Goal: Task Accomplishment & Management: Manage account settings

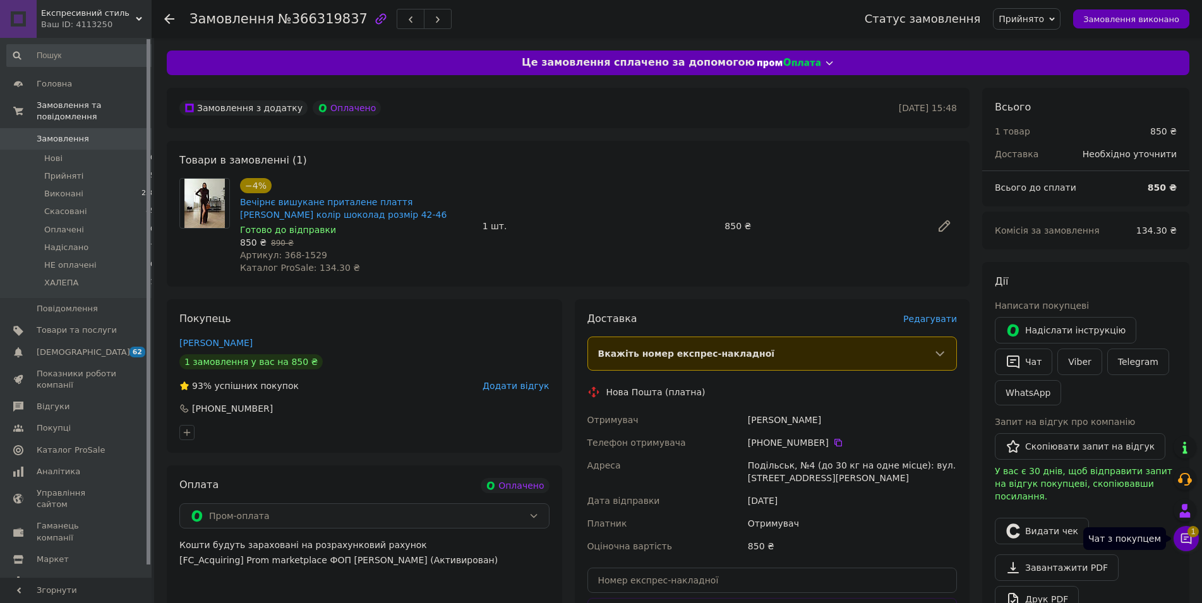
click at [1190, 538] on icon at bounding box center [1186, 539] width 13 height 13
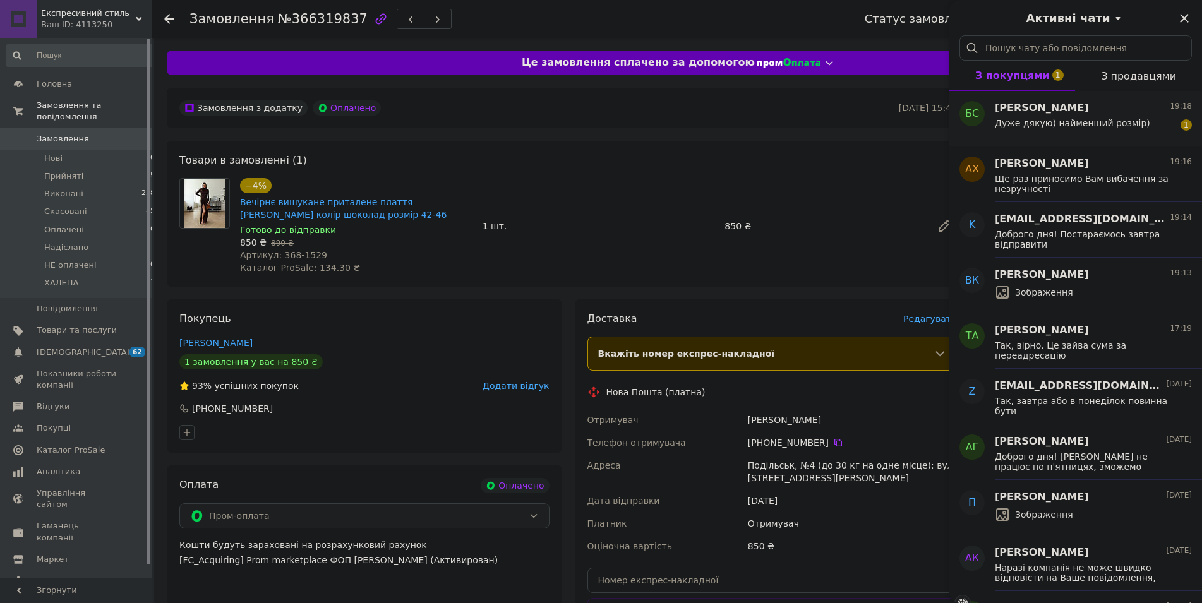
click at [1078, 130] on div "Дуже дякую) найменший розмір)" at bounding box center [1072, 127] width 155 height 18
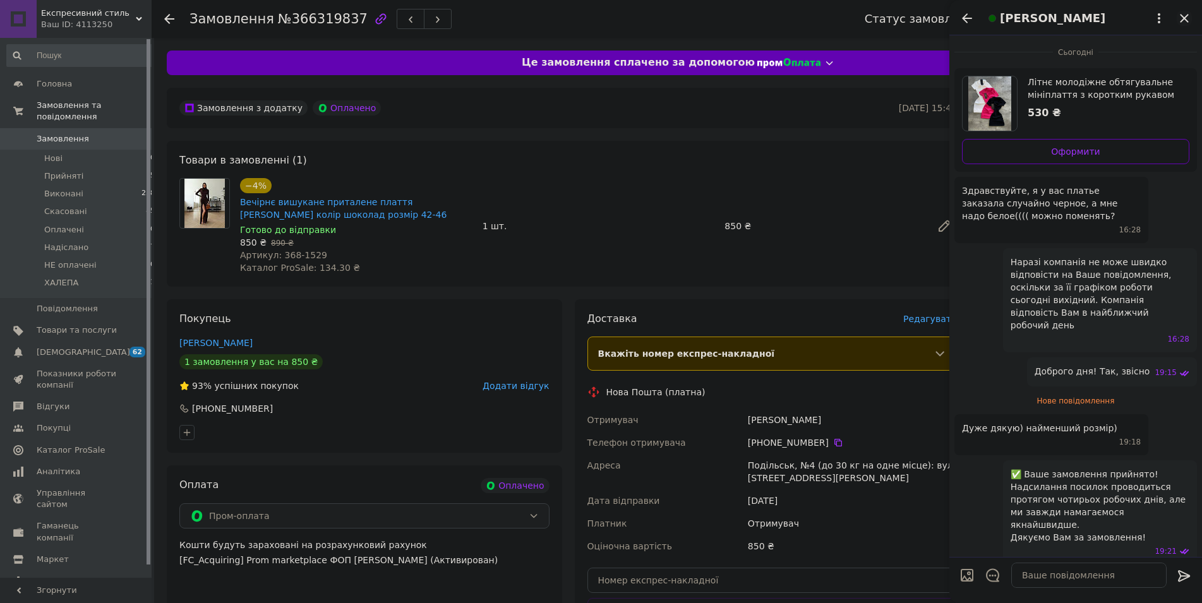
click at [1189, 15] on icon "Закрити" at bounding box center [1184, 18] width 8 height 8
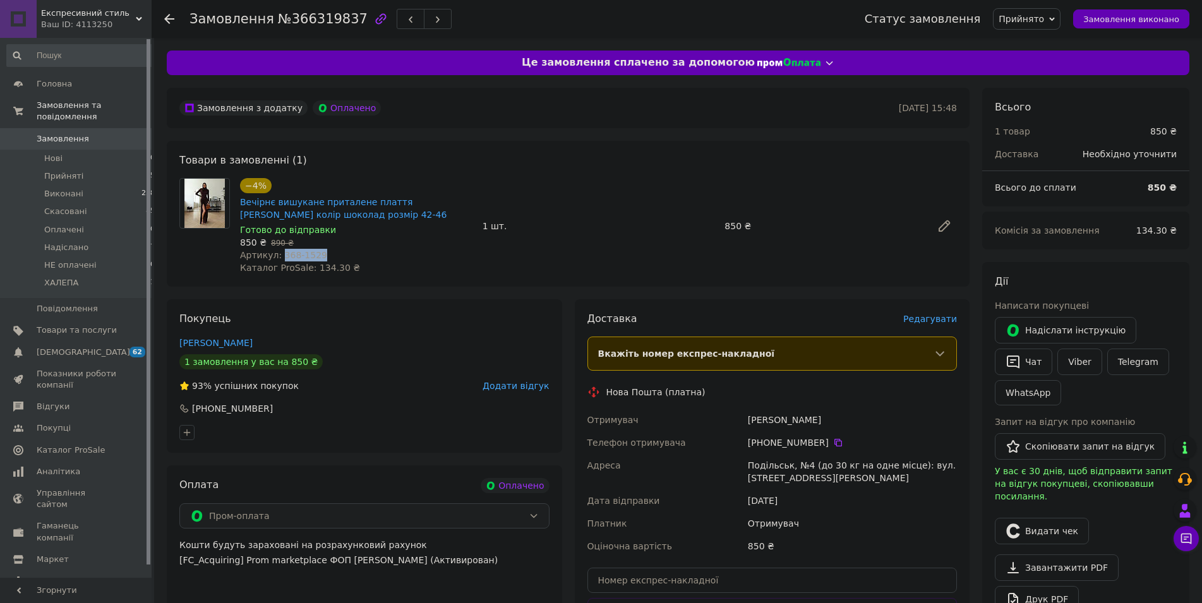
drag, startPoint x: 317, startPoint y: 253, endPoint x: 277, endPoint y: 256, distance: 40.5
click at [277, 256] on div "Артикул: 368-1529" at bounding box center [356, 255] width 233 height 13
copy span "368-1529"
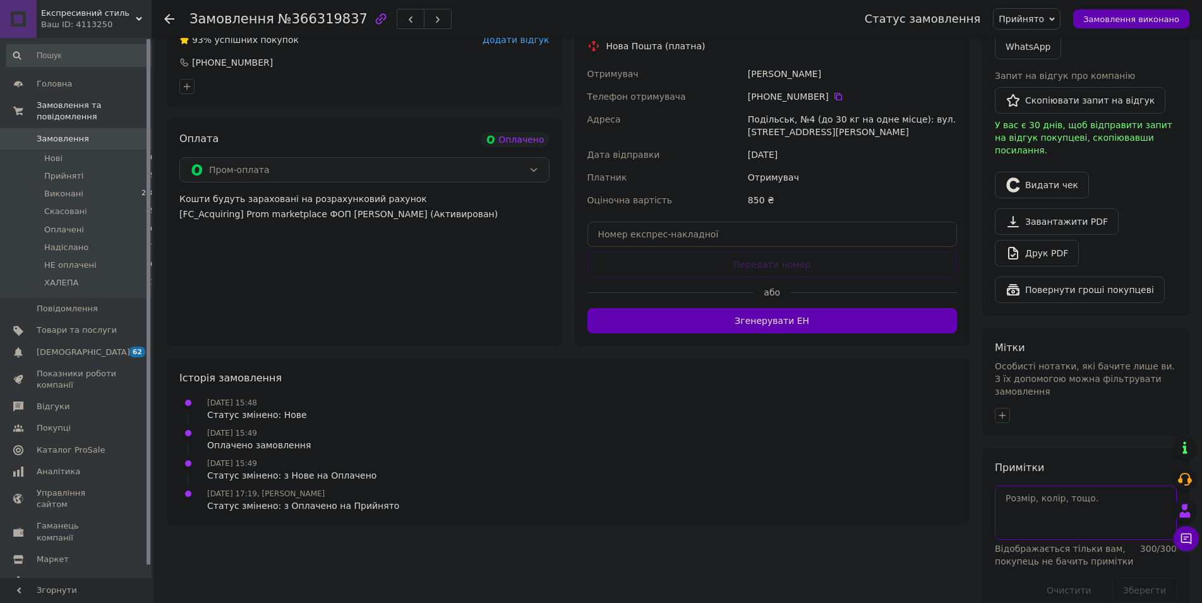
click at [1101, 501] on textarea at bounding box center [1086, 513] width 182 height 54
paste textarea "син1529 м368 ц550"
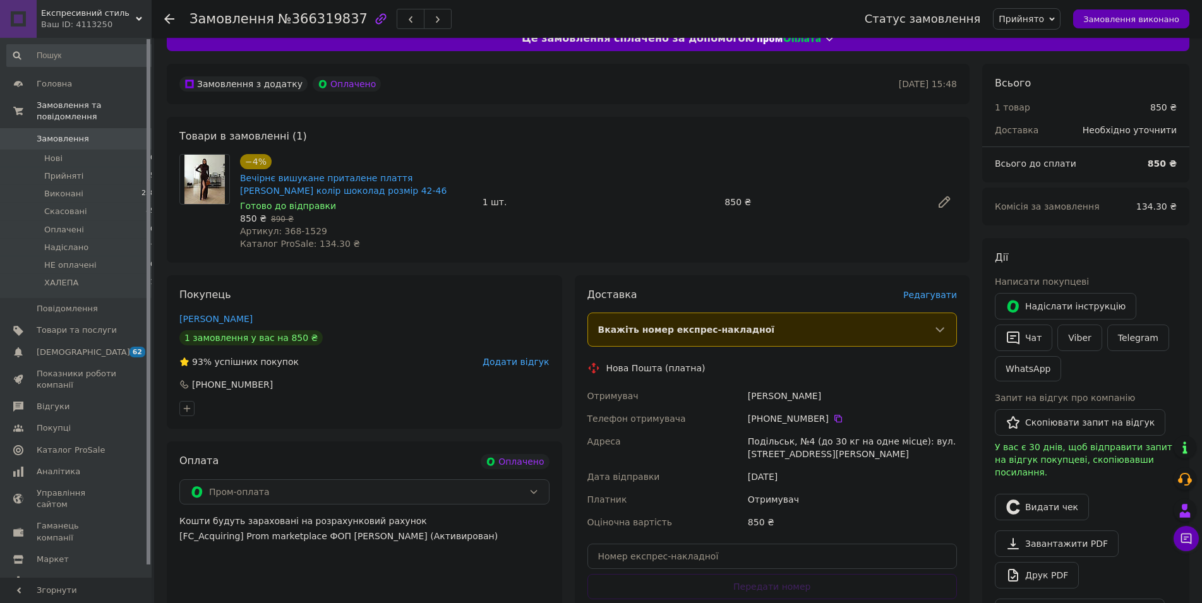
scroll to position [0, 0]
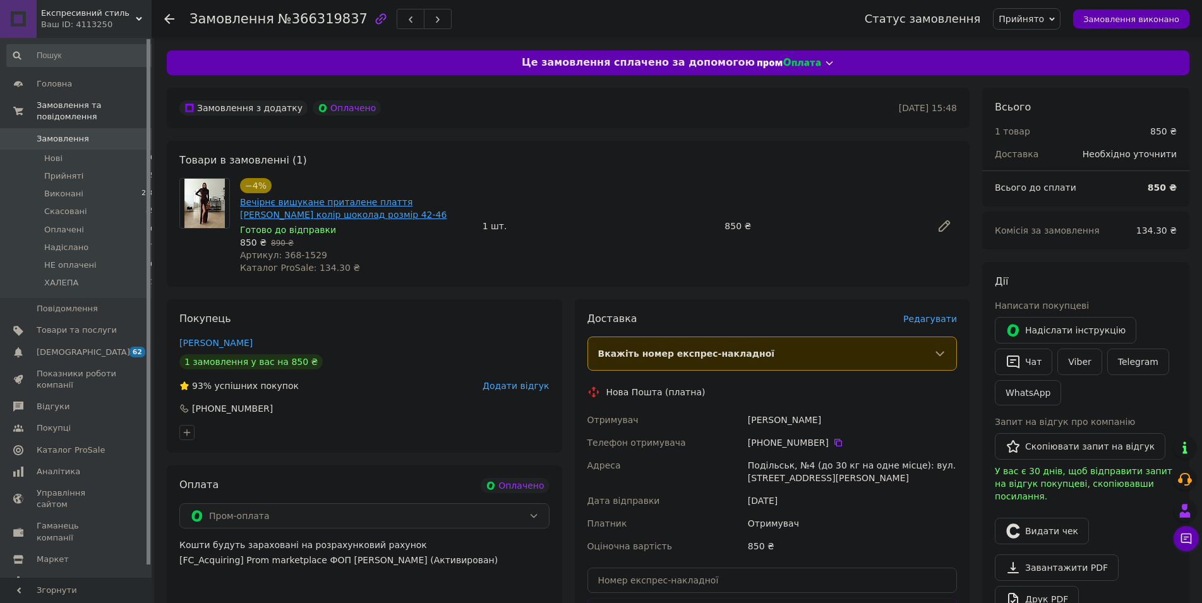
drag, startPoint x: 362, startPoint y: 213, endPoint x: 263, endPoint y: 215, distance: 98.6
click at [263, 215] on span "Вечірнє вишукане приталене плаття максі мікроолія колір шоколад розмір 42-46" at bounding box center [356, 208] width 233 height 25
copy link "шоколад розмір 42-46"
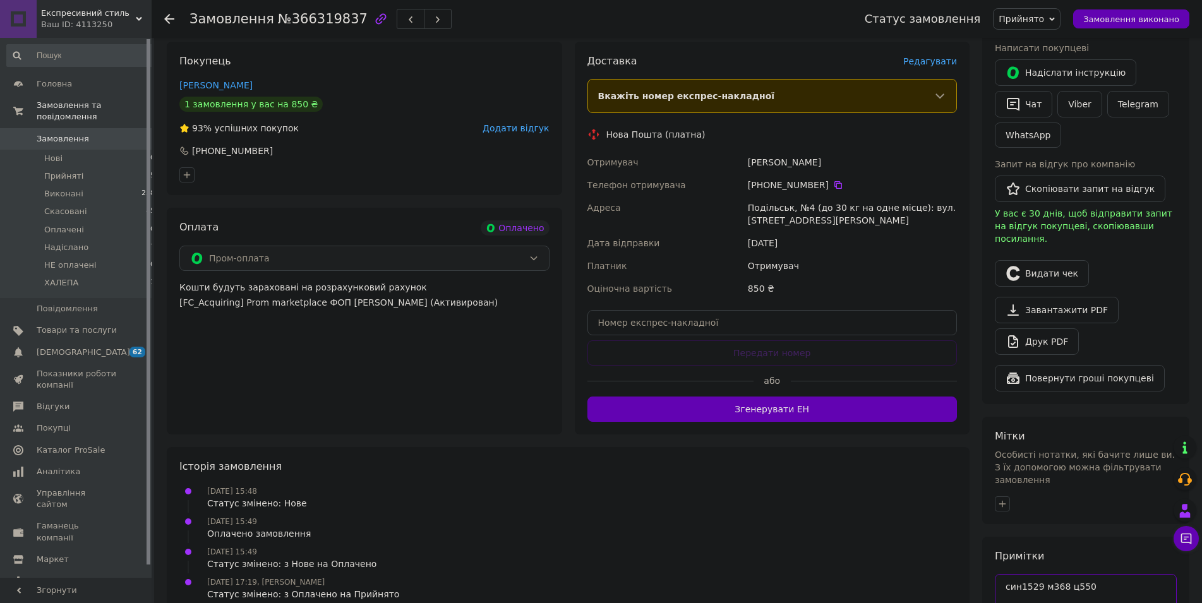
click at [1120, 574] on textarea "син1529 м368 ц550" at bounding box center [1086, 601] width 182 height 54
paste textarea "шоколад розмір 42-46"
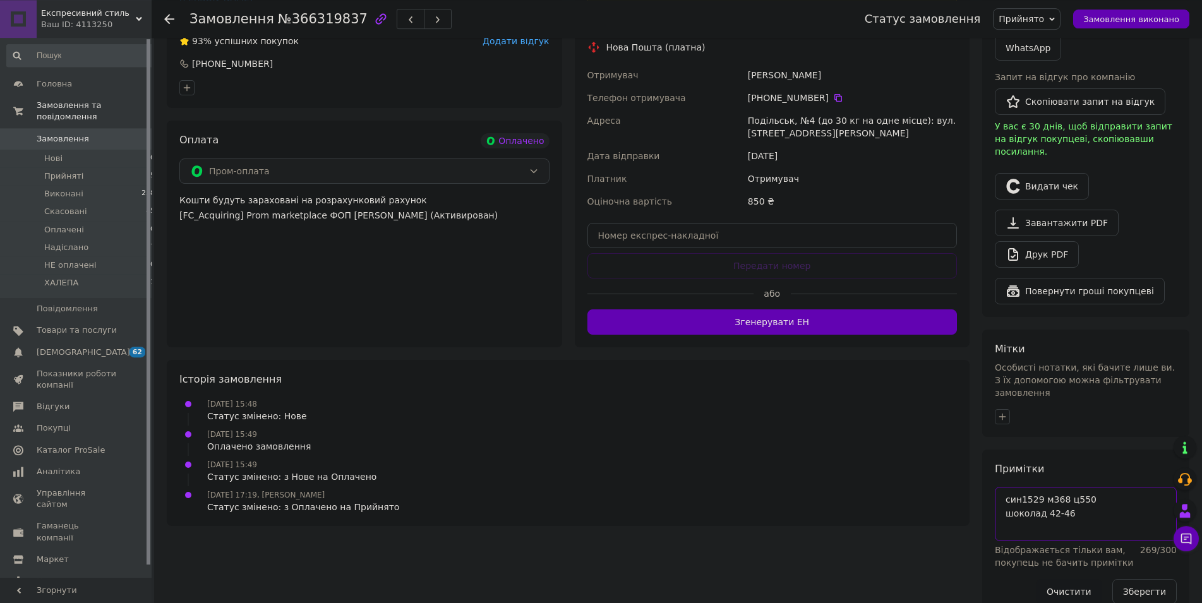
scroll to position [346, 0]
type textarea "син1529 м368 ц550 шоколад 42-46"
click at [1138, 578] on button "Зберегти" at bounding box center [1145, 590] width 64 height 25
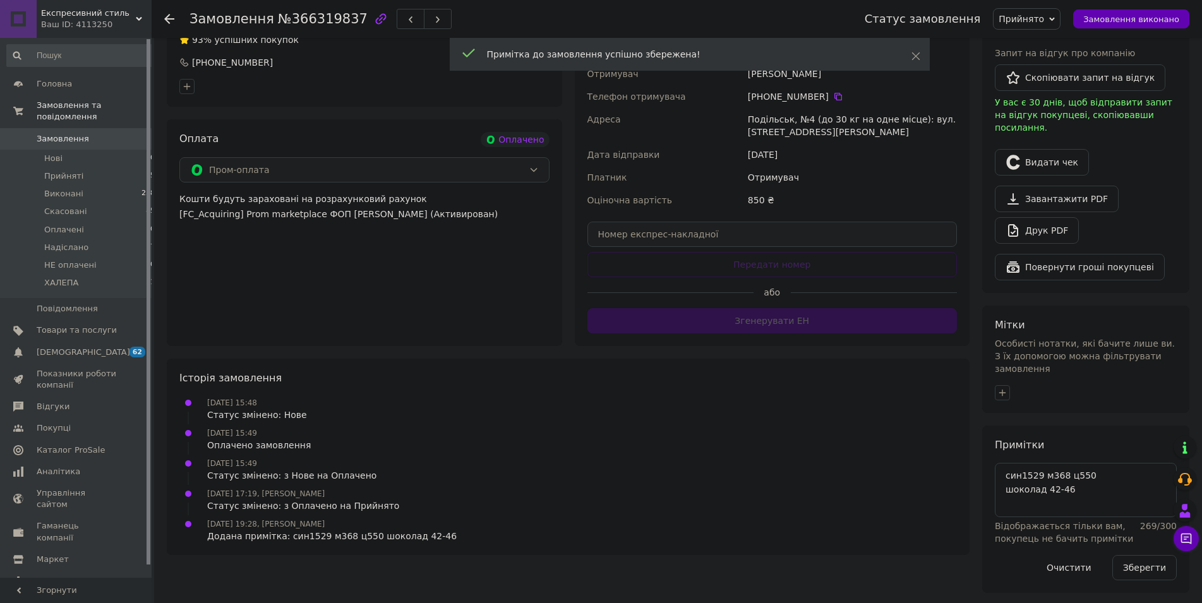
scroll to position [324, 0]
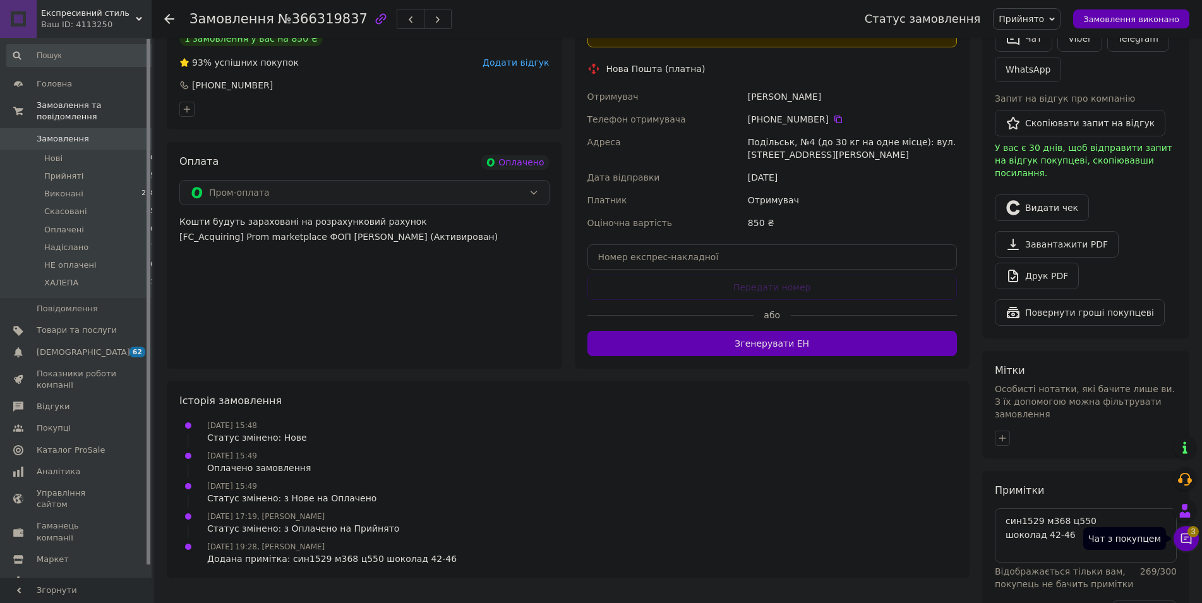
click at [1187, 533] on icon at bounding box center [1186, 539] width 13 height 13
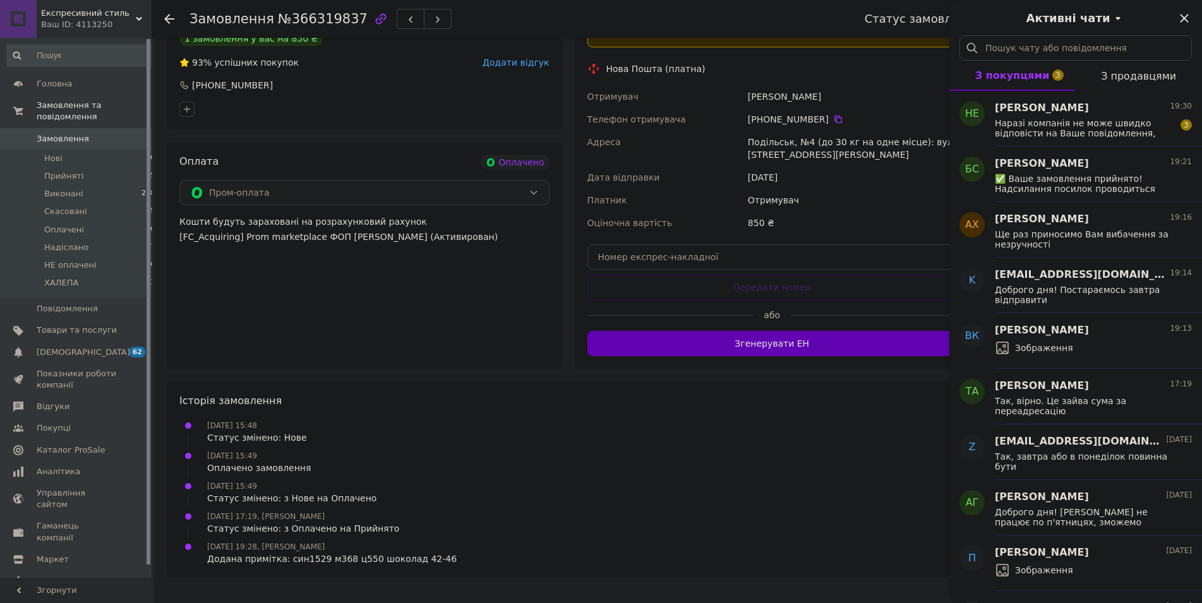
click at [75, 18] on span "Експресивний стиль" at bounding box center [88, 13] width 95 height 11
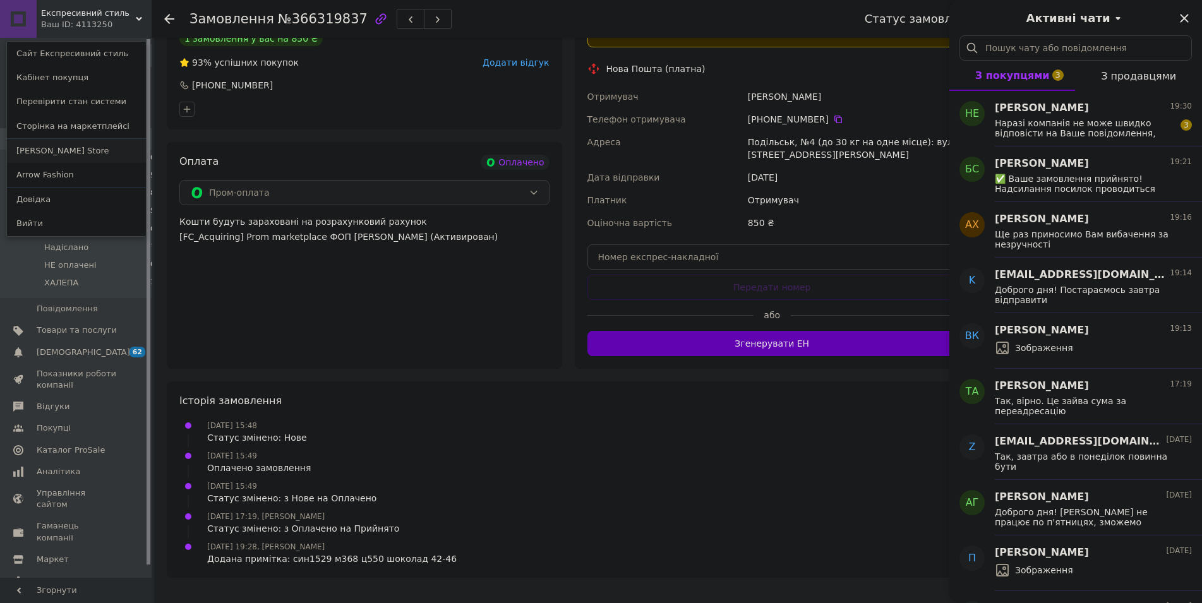
click at [52, 156] on link "[PERSON_NAME] Store" at bounding box center [76, 151] width 139 height 24
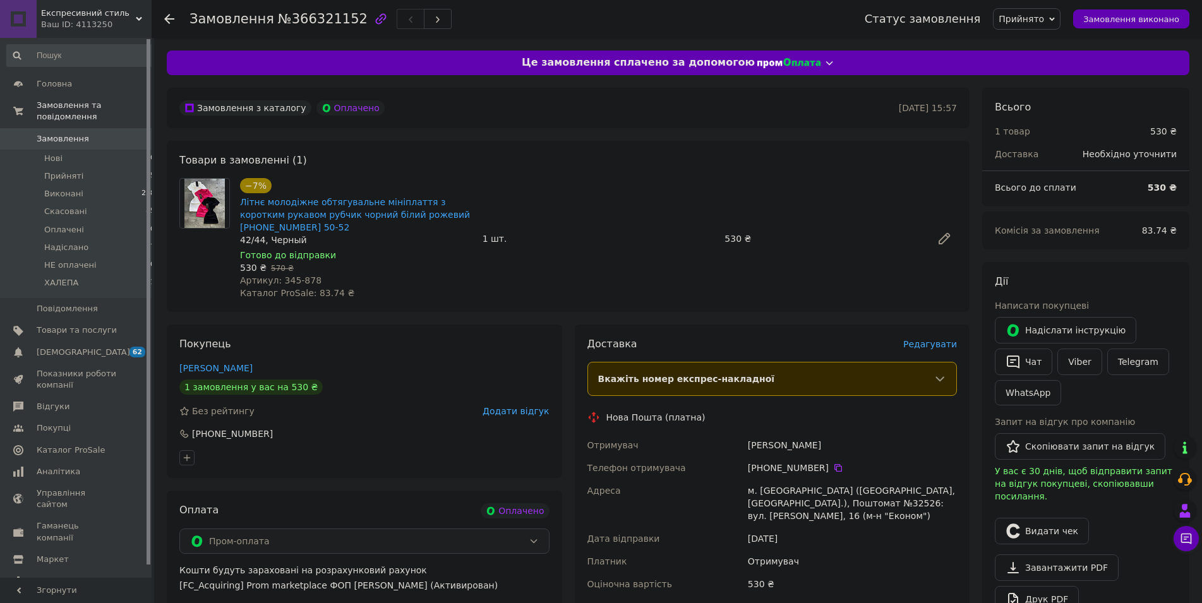
click at [1173, 539] on div "Дії Написати покупцеві   Надіслати інструкцію   Чат Viber Telegram WhatsApp Зап…" at bounding box center [1086, 462] width 182 height 375
click at [1176, 541] on button "Чат з покупцем" at bounding box center [1186, 538] width 25 height 25
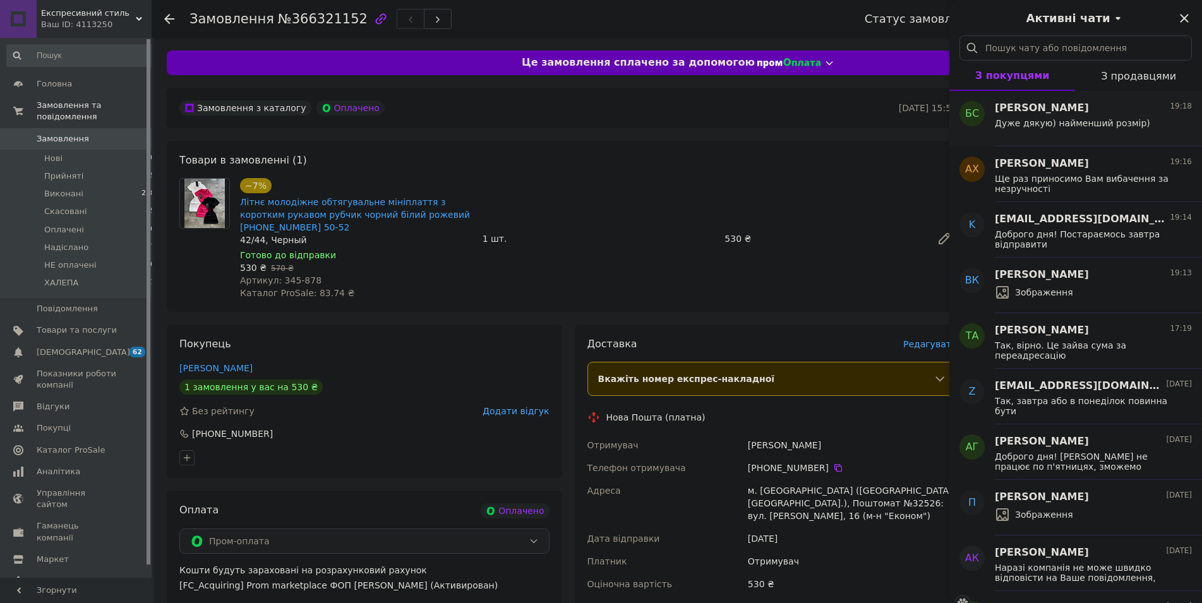
click at [1066, 120] on span "Дуже дякую) найменший розмір)" at bounding box center [1072, 123] width 155 height 10
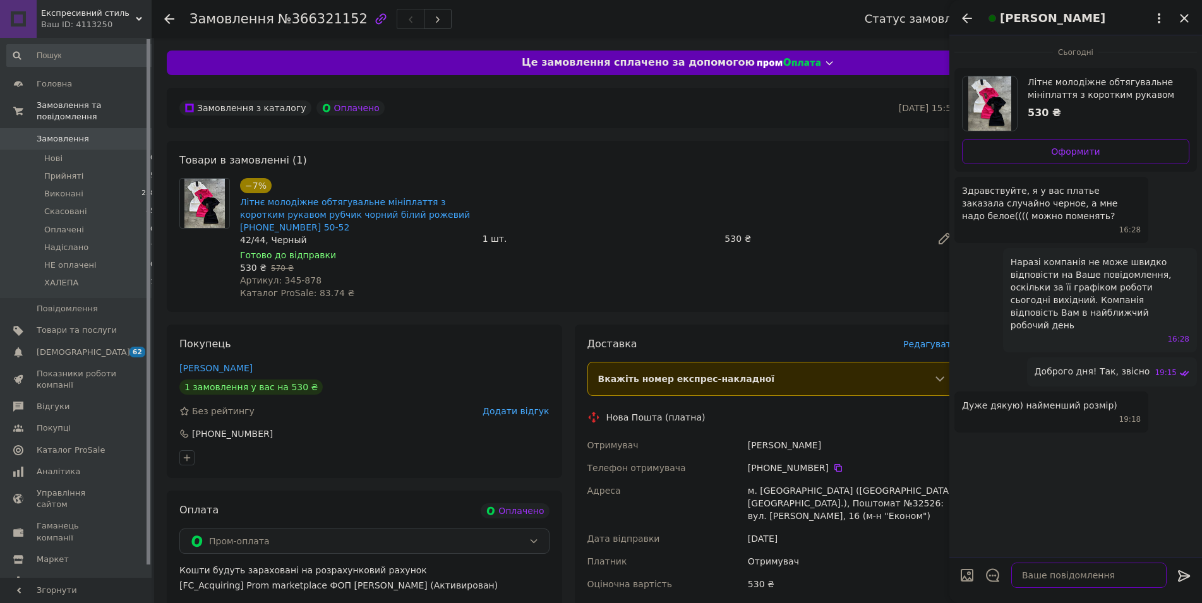
click at [1102, 575] on textarea at bounding box center [1089, 575] width 155 height 25
paste textarea "✅ Ваше замовлення прийнято! Надсилання посилок проводиться протягом чотирьох ро…"
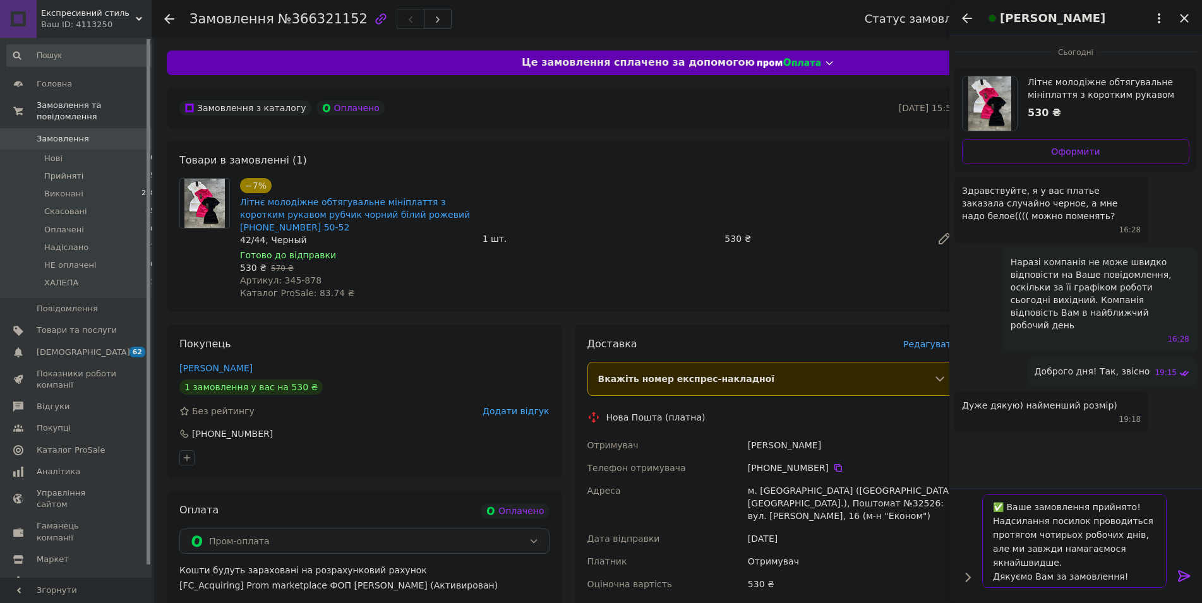
type textarea "✅ Ваше замовлення прийнято! Надсилання посилок проводиться протягом чотирьох ро…"
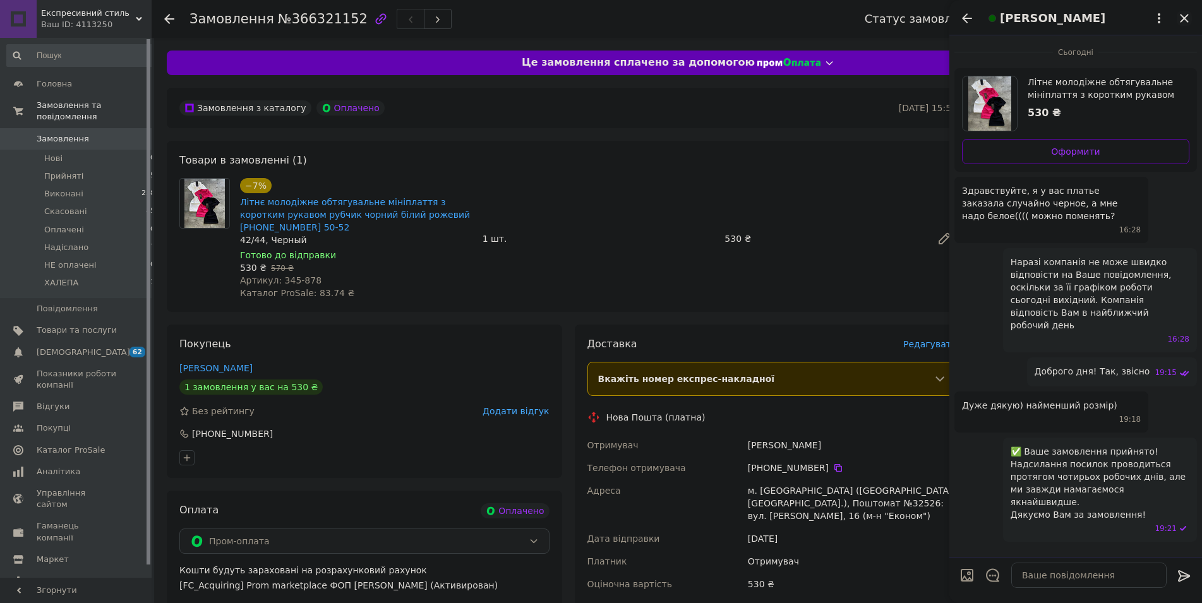
click at [1189, 19] on icon "Закрити" at bounding box center [1184, 18] width 15 height 15
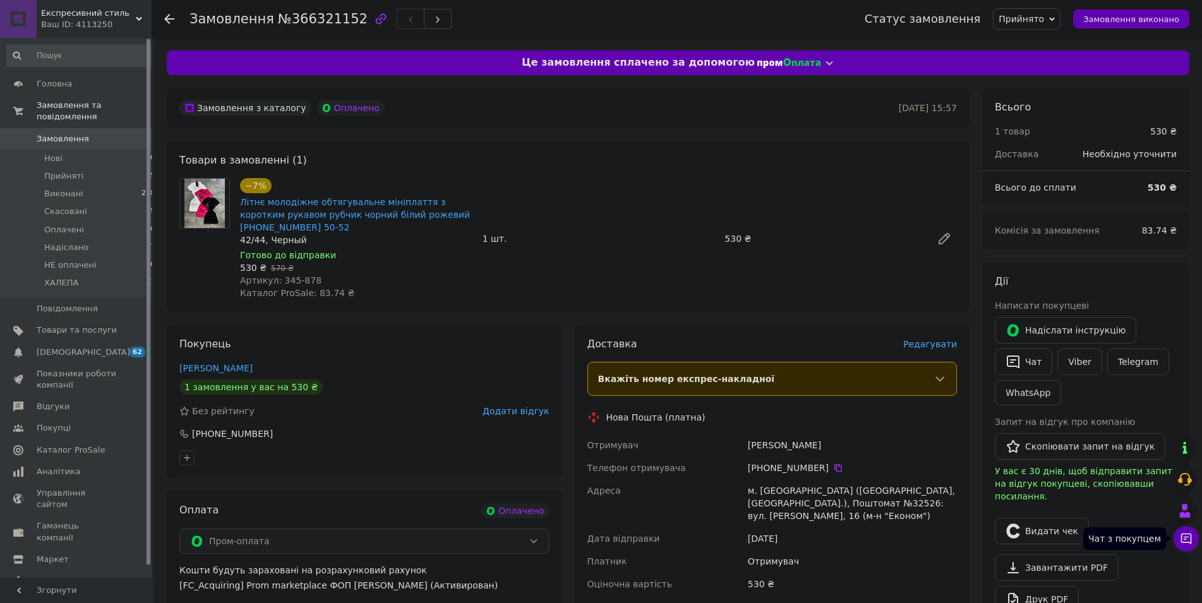
click at [1187, 538] on icon at bounding box center [1187, 539] width 11 height 11
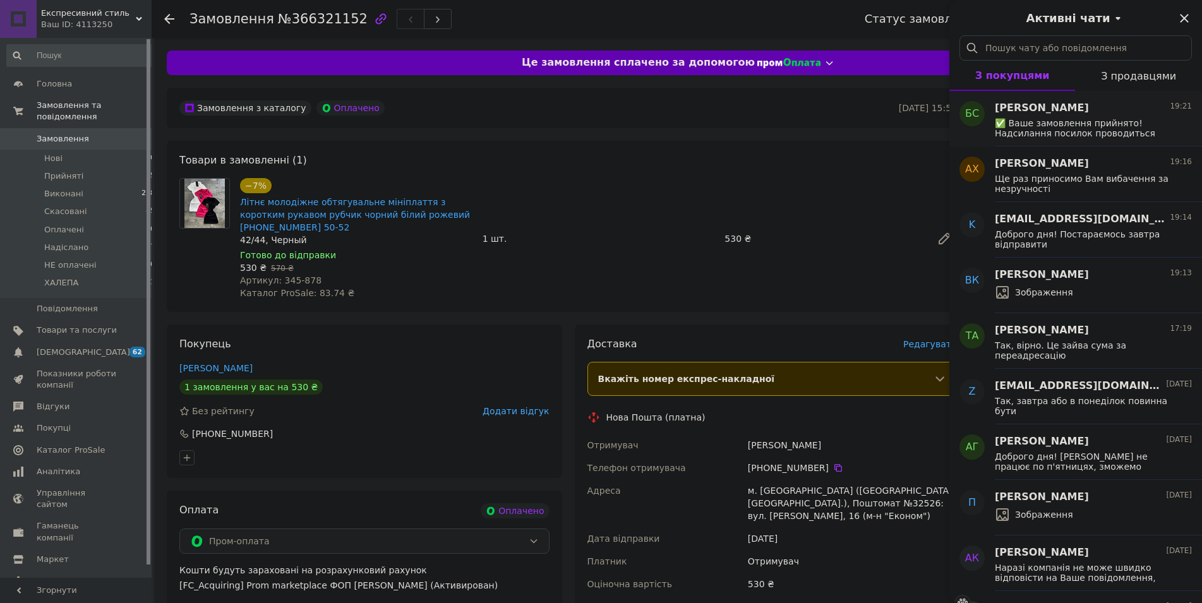
click at [1096, 124] on span "✅ Ваше замовлення прийнято! Надсилання посилок проводиться протягом чотирьох ро…" at bounding box center [1084, 128] width 179 height 20
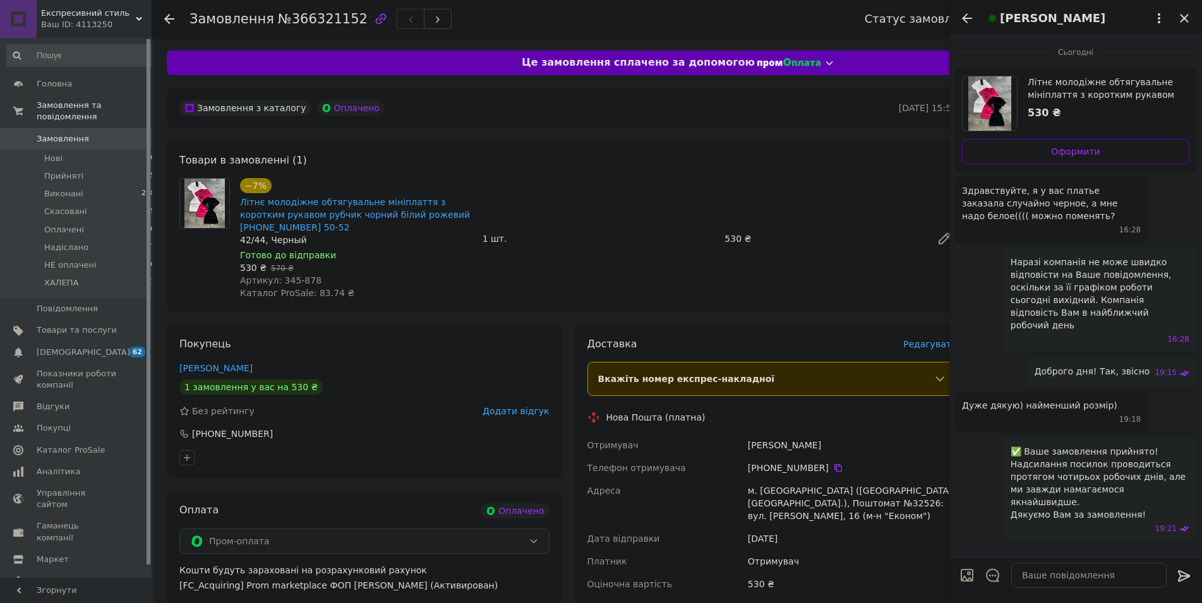
click at [1180, 19] on icon "Закрити" at bounding box center [1184, 18] width 15 height 15
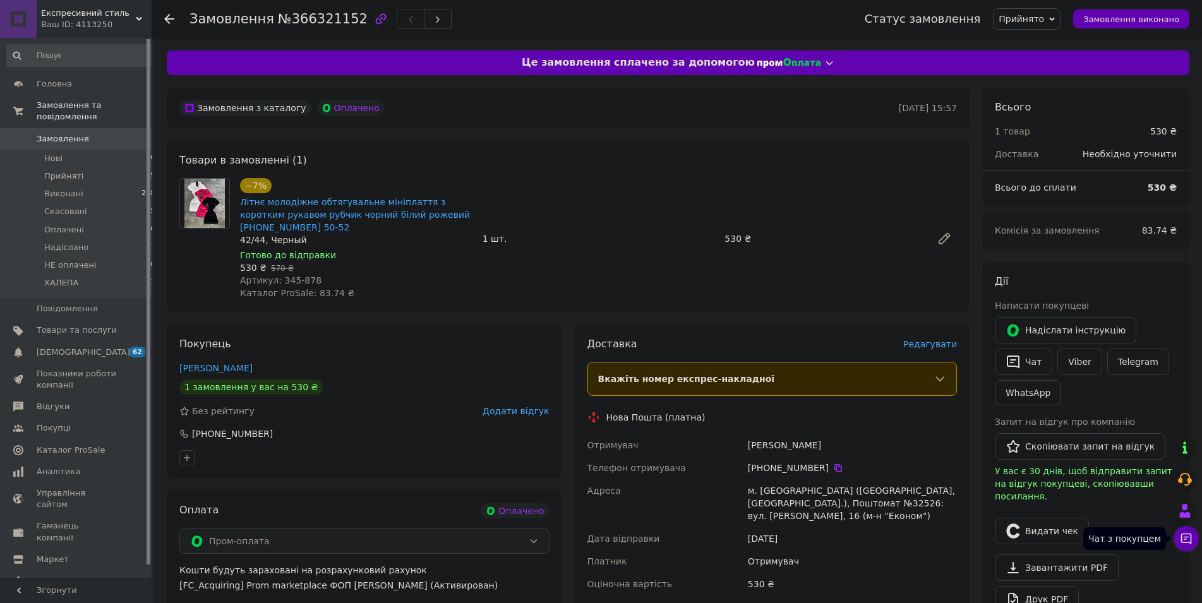
click at [1188, 547] on button "Чат з покупцем" at bounding box center [1186, 538] width 25 height 25
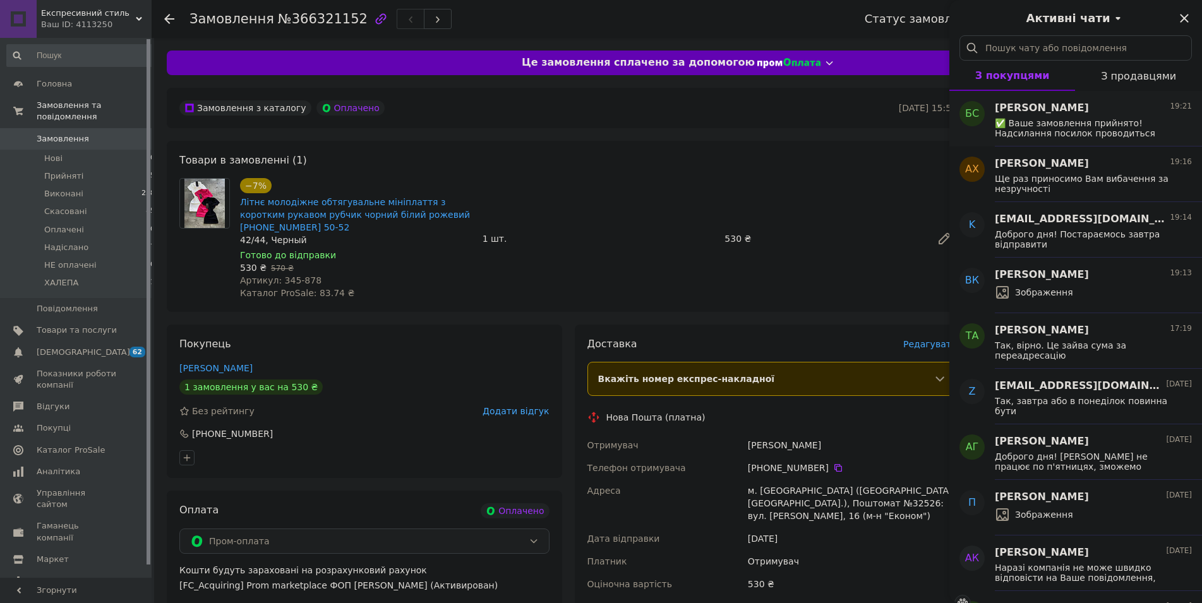
click at [1126, 123] on span "✅ Ваше замовлення прийнято! Надсилання посилок проводиться протягом чотирьох ро…" at bounding box center [1084, 128] width 179 height 20
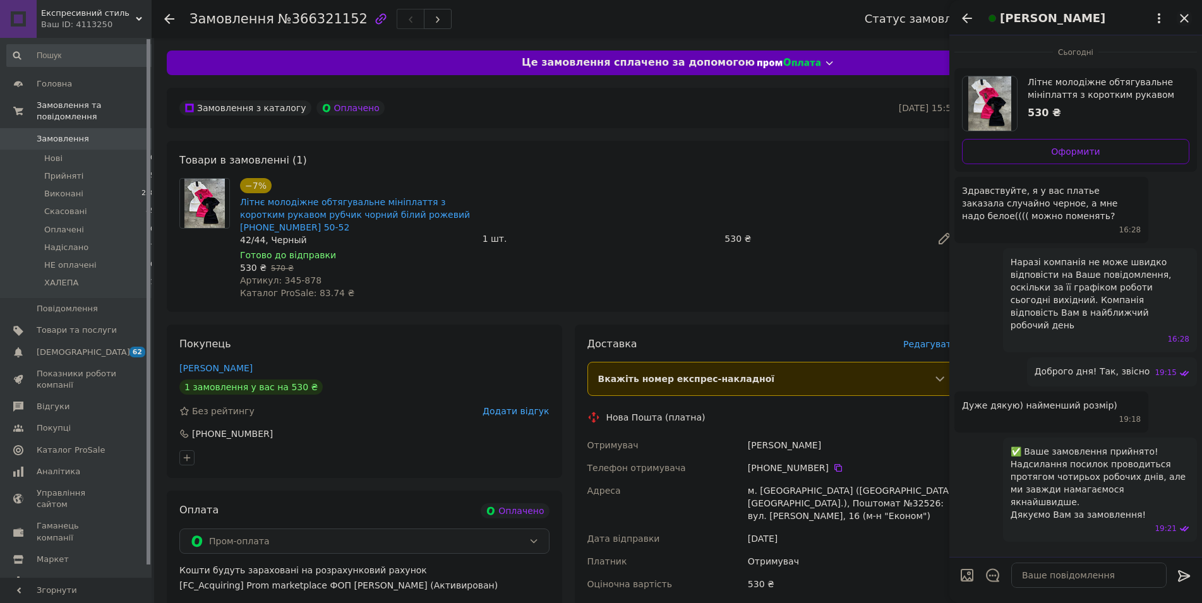
click at [1185, 16] on icon "Закрити" at bounding box center [1184, 18] width 15 height 15
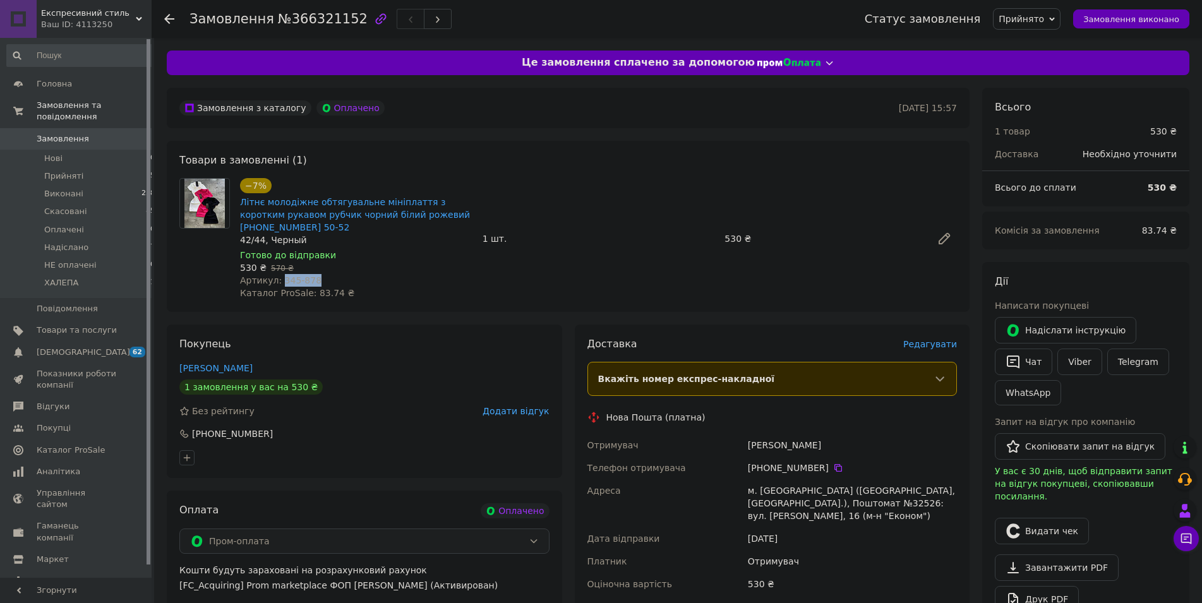
drag, startPoint x: 317, startPoint y: 278, endPoint x: 279, endPoint y: 281, distance: 38.7
click at [279, 281] on div "Артикул: 345-878" at bounding box center [356, 280] width 233 height 13
copy span "345-878"
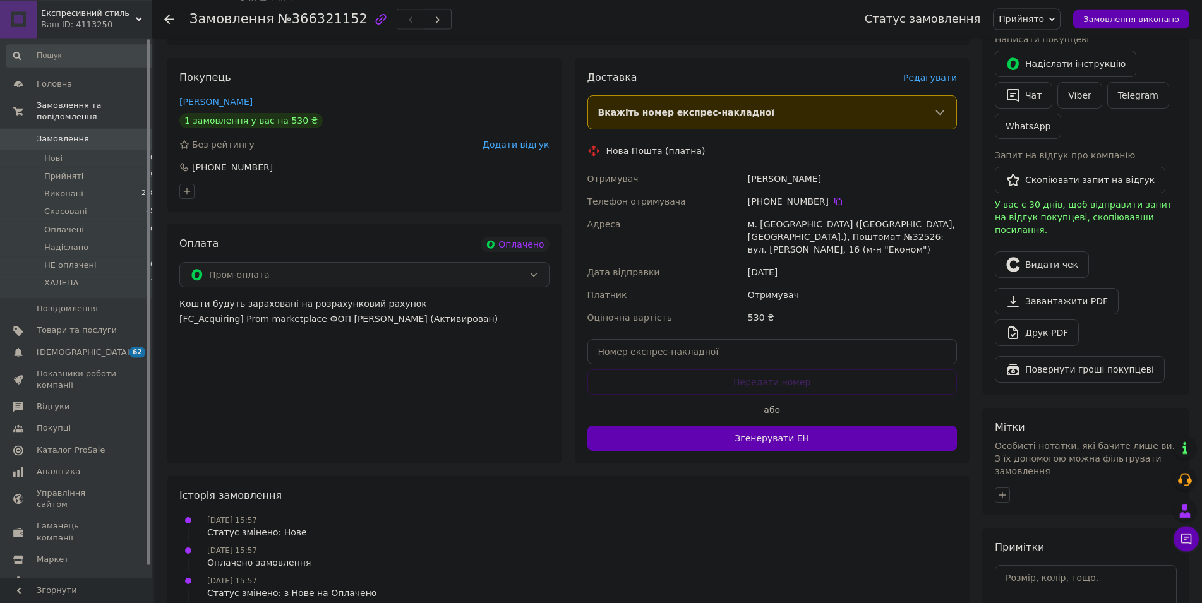
scroll to position [322, 0]
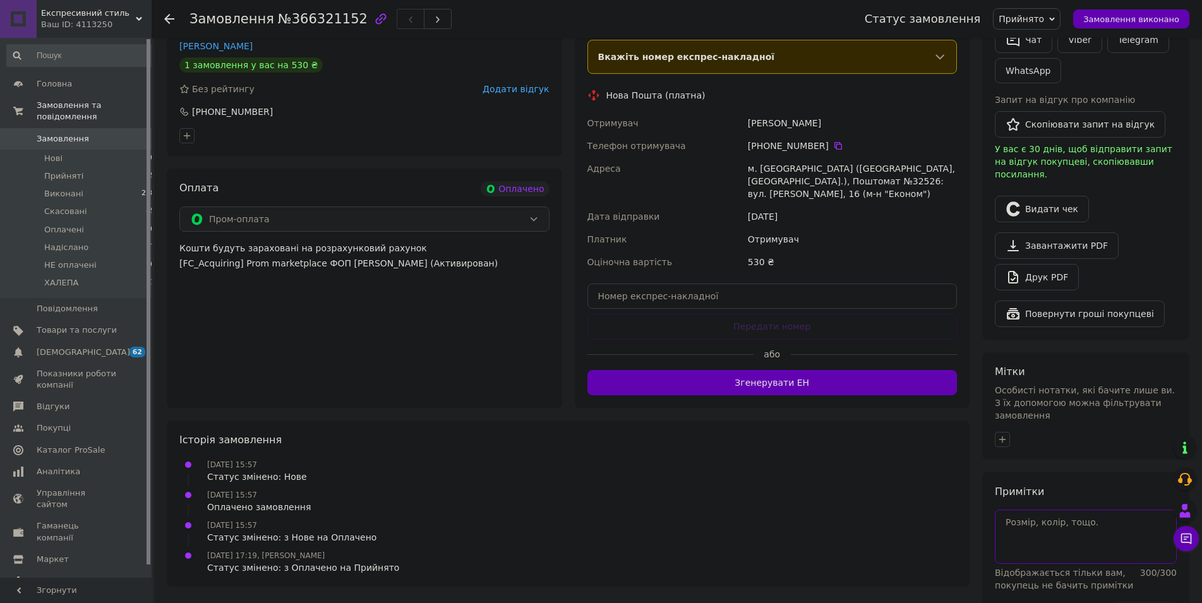
click at [1068, 512] on textarea at bounding box center [1086, 537] width 182 height 54
paste textarea "ав878 м345 ц300"
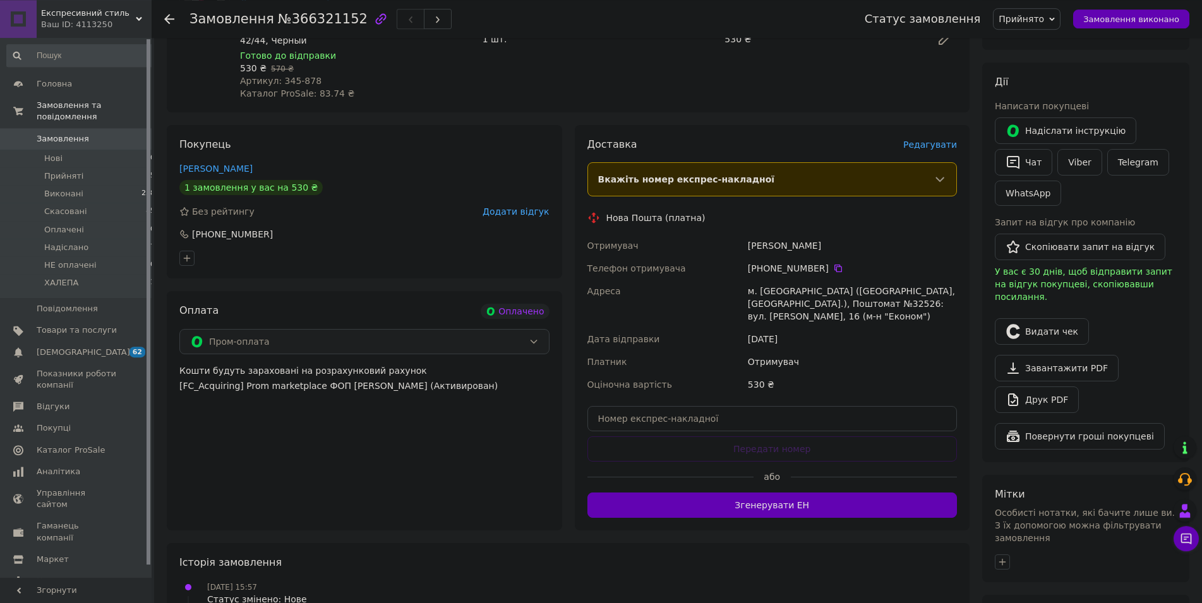
scroll to position [129, 0]
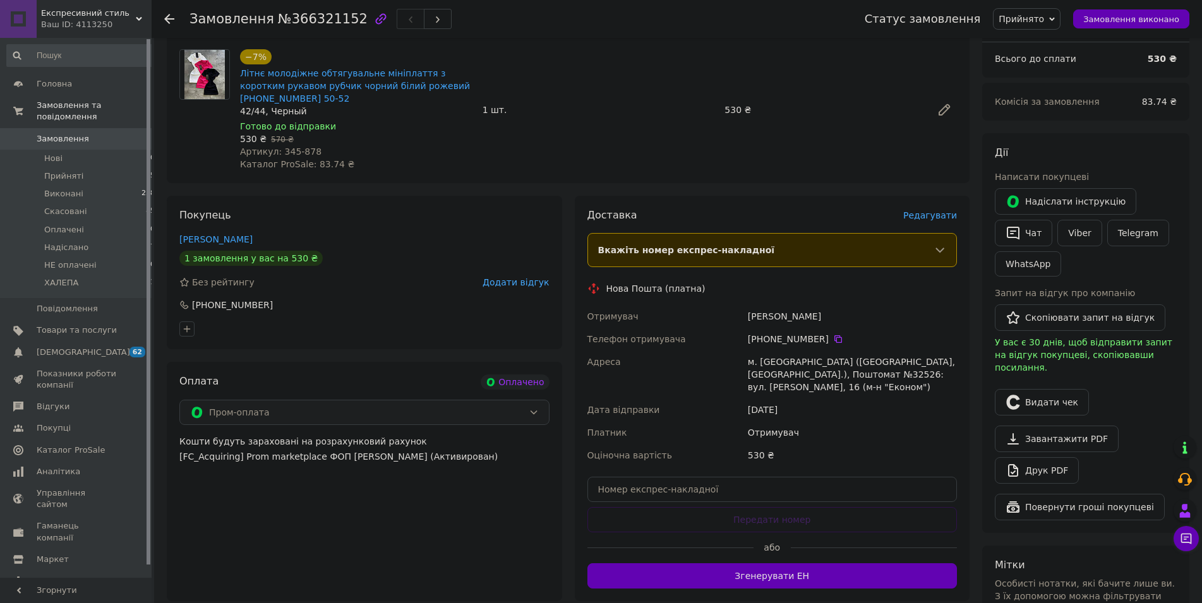
click at [257, 109] on div "42/44, Черный" at bounding box center [356, 111] width 233 height 13
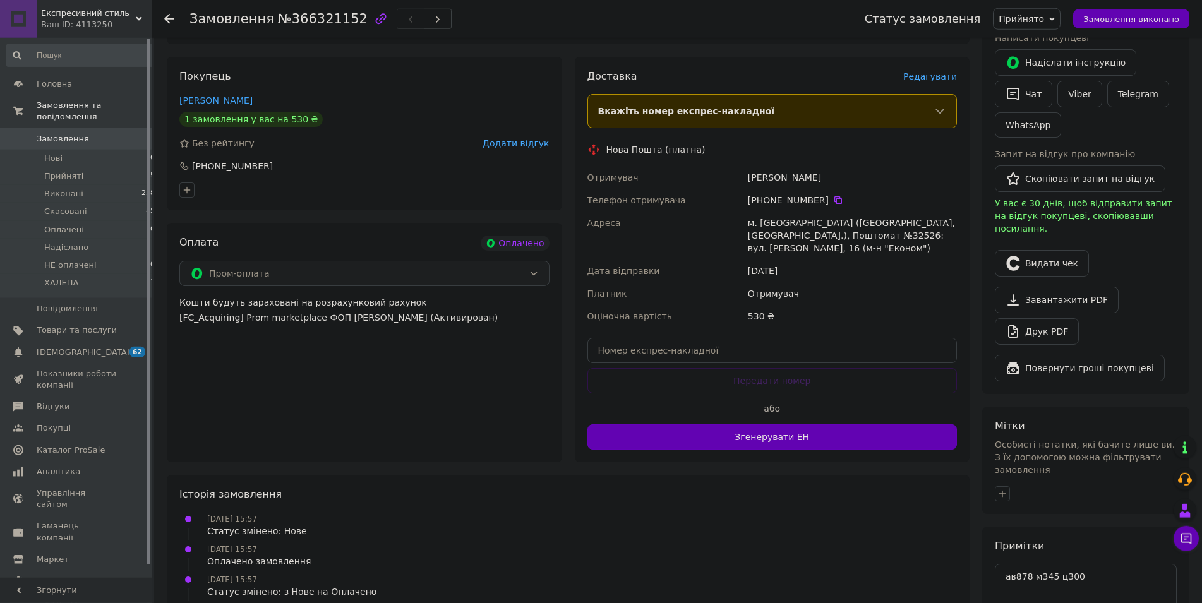
scroll to position [346, 0]
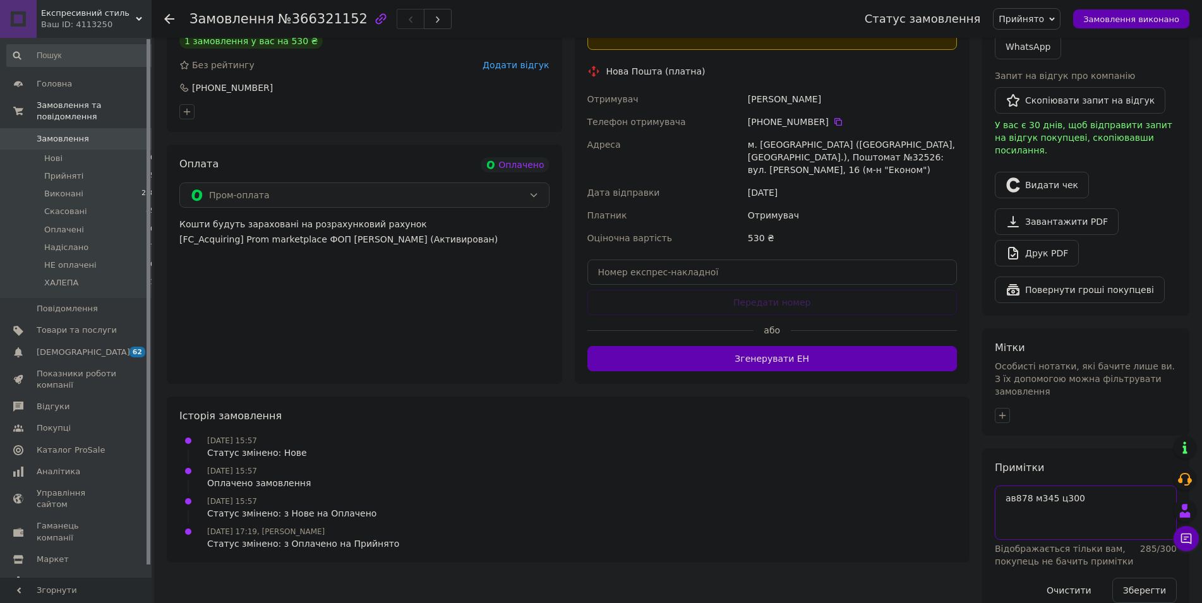
click at [1109, 503] on textarea "ав878 м345 ц300" at bounding box center [1086, 513] width 182 height 54
paste textarea "42/44, Черный"
type textarea "ав878 м345 ц300 42/44, белый"
click at [1149, 578] on button "Зберегти" at bounding box center [1145, 590] width 64 height 25
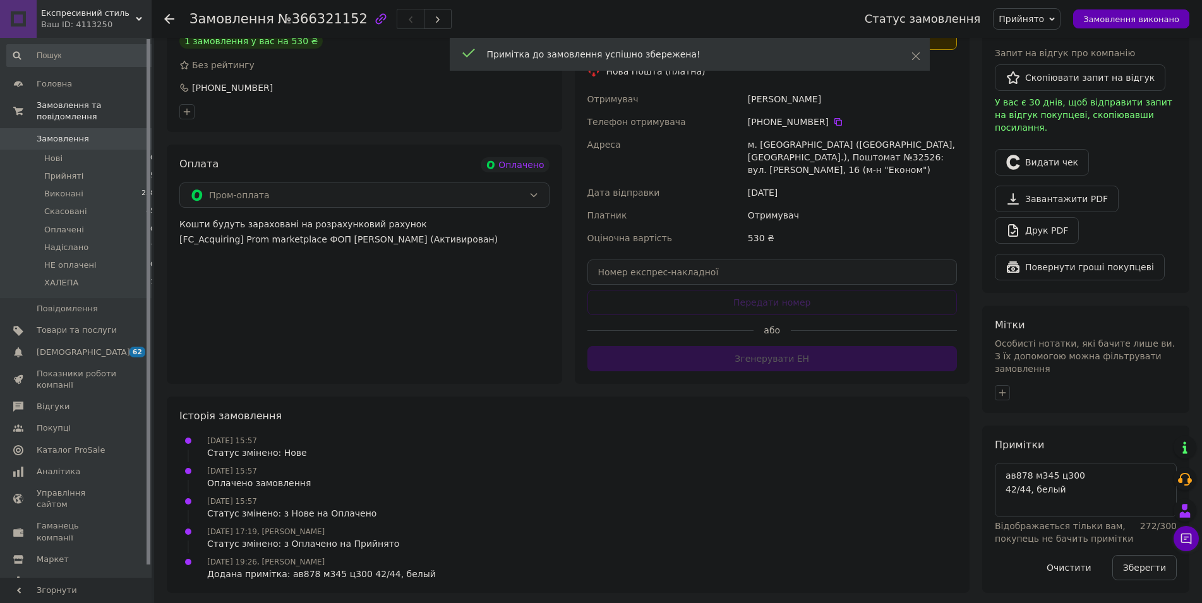
scroll to position [336, 0]
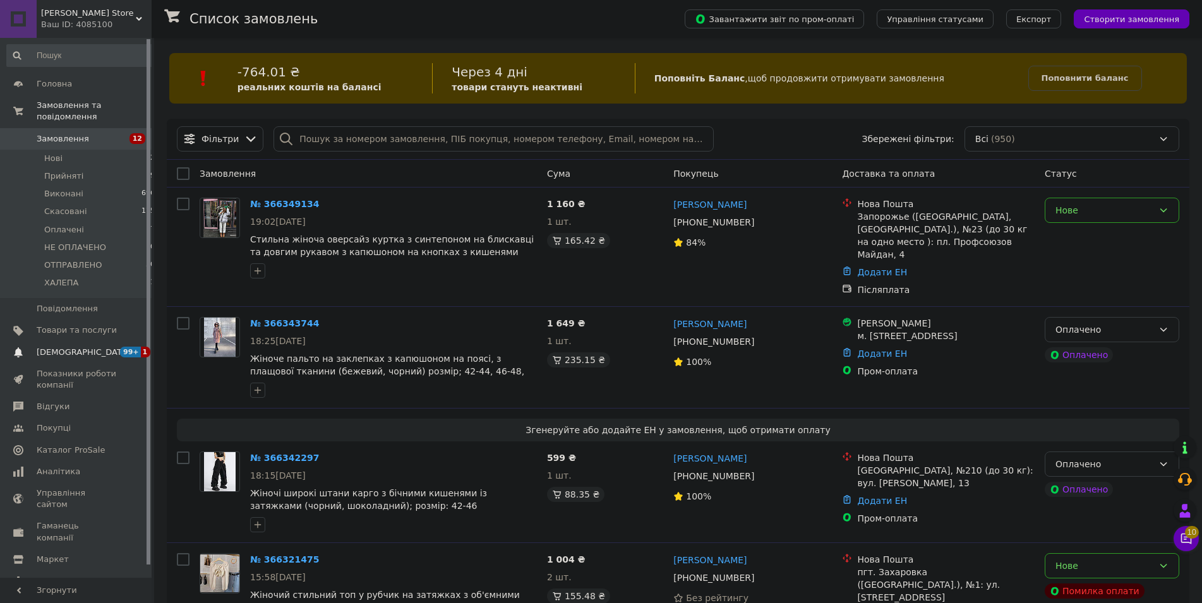
click at [100, 347] on span "[DEMOGRAPHIC_DATA]" at bounding box center [77, 352] width 80 height 11
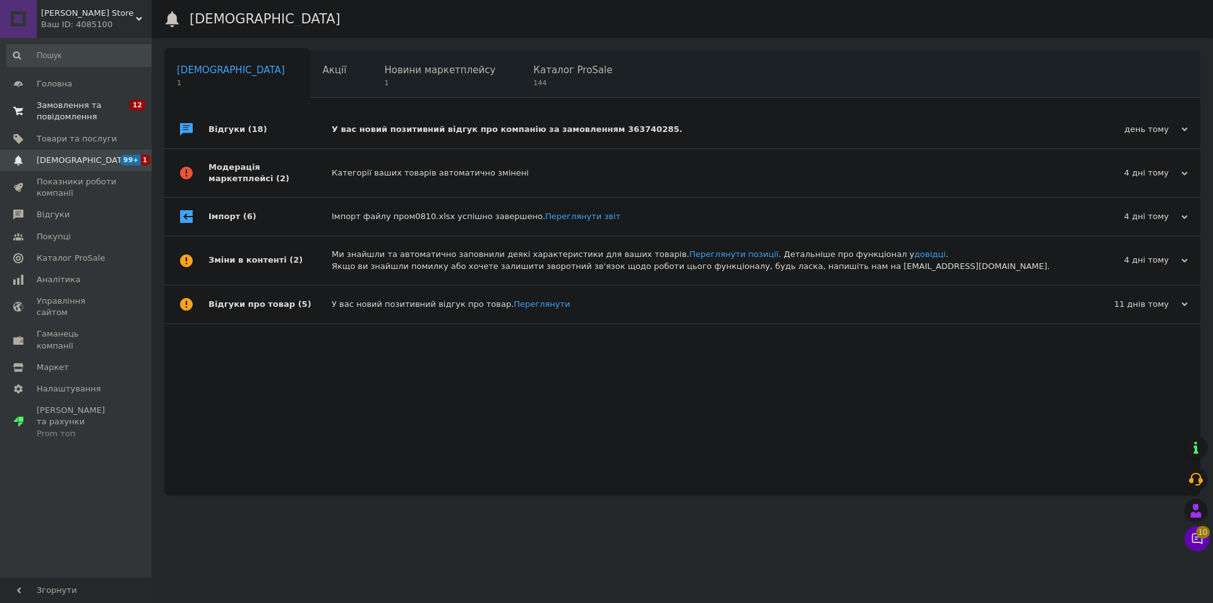
click at [69, 113] on span "Замовлення та повідомлення" at bounding box center [77, 111] width 80 height 23
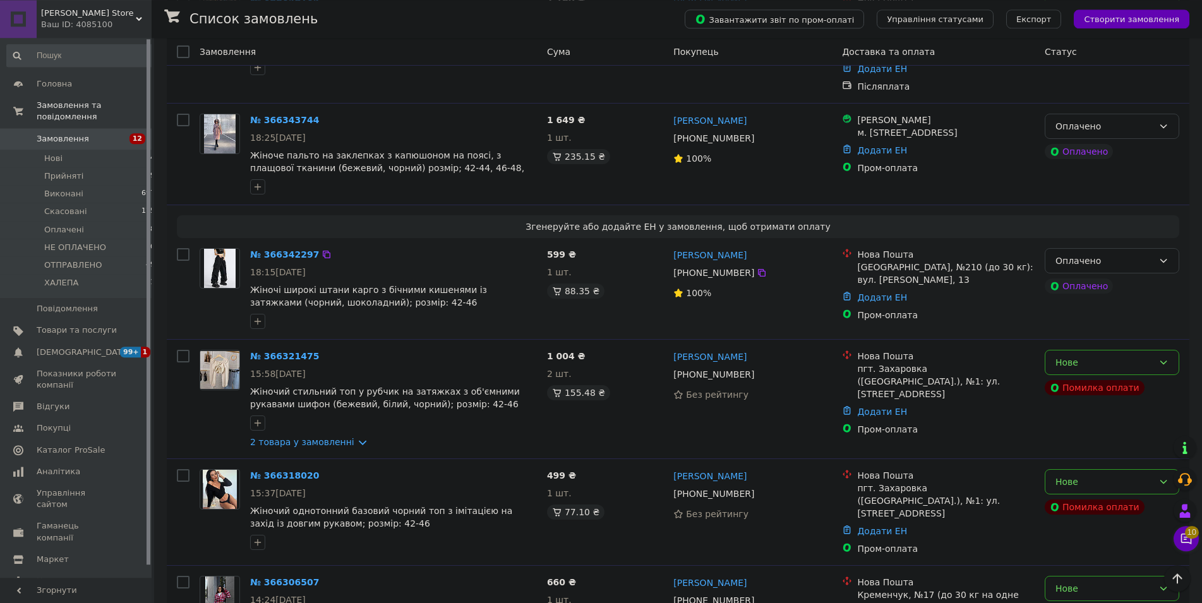
scroll to position [773, 0]
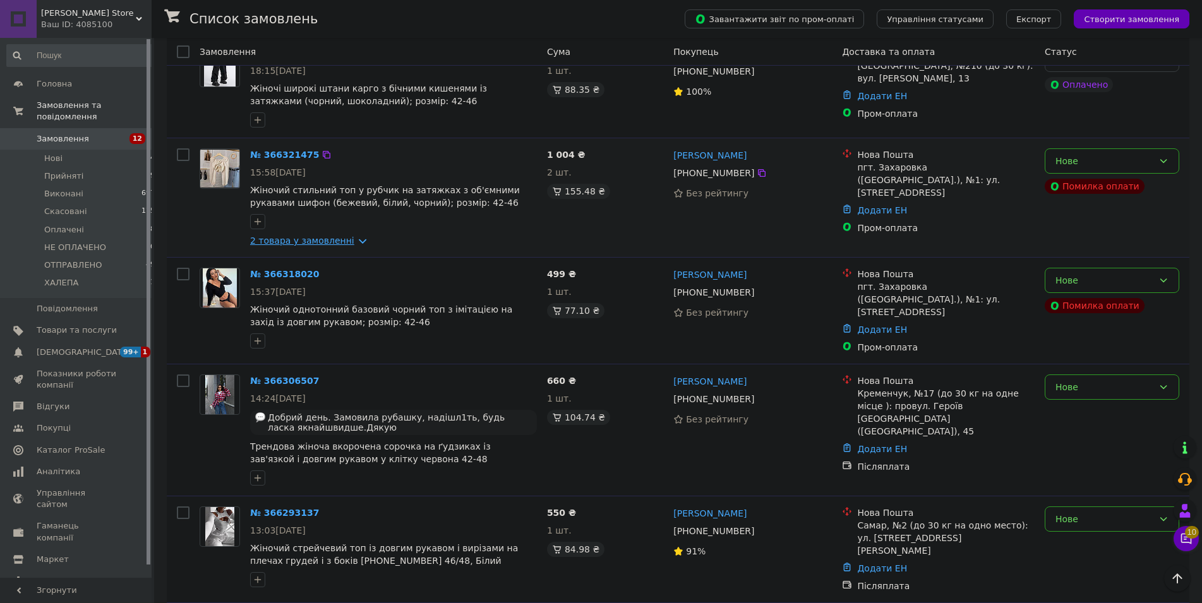
click at [351, 236] on link "2 товара у замовленні" at bounding box center [302, 241] width 104 height 10
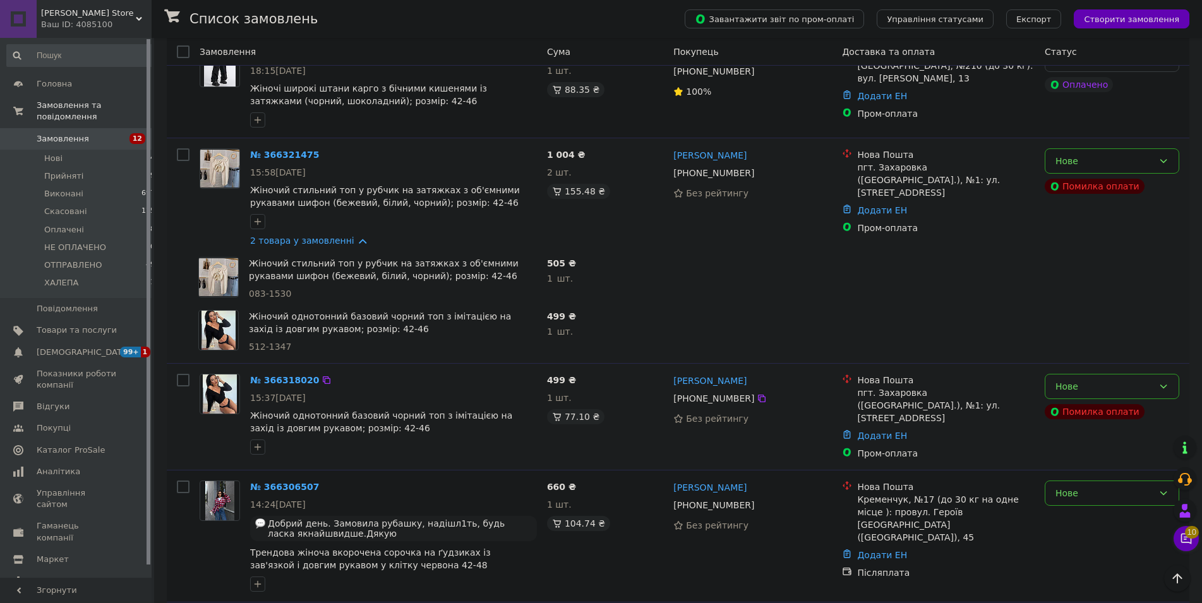
click at [1107, 374] on div "Нове" at bounding box center [1112, 386] width 135 height 25
click at [1080, 416] on li "Скасовано" at bounding box center [1112, 410] width 133 height 23
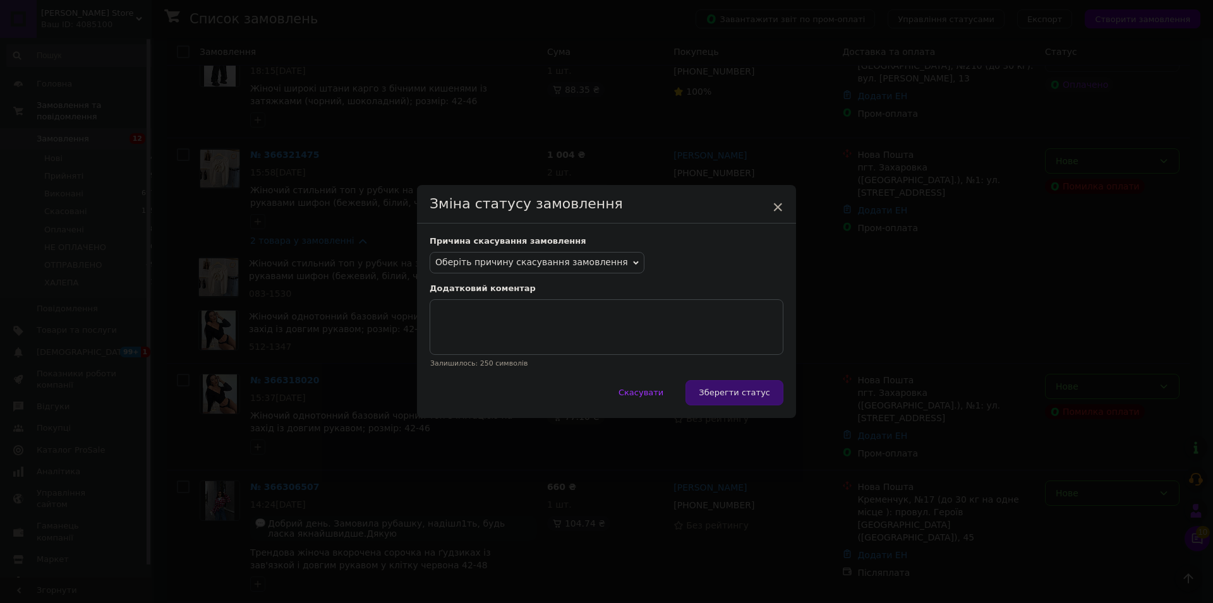
click at [367, 267] on div "× Зміна статусу замовлення Причина скасування замовлення Оберіть причину скасув…" at bounding box center [606, 301] width 1213 height 603
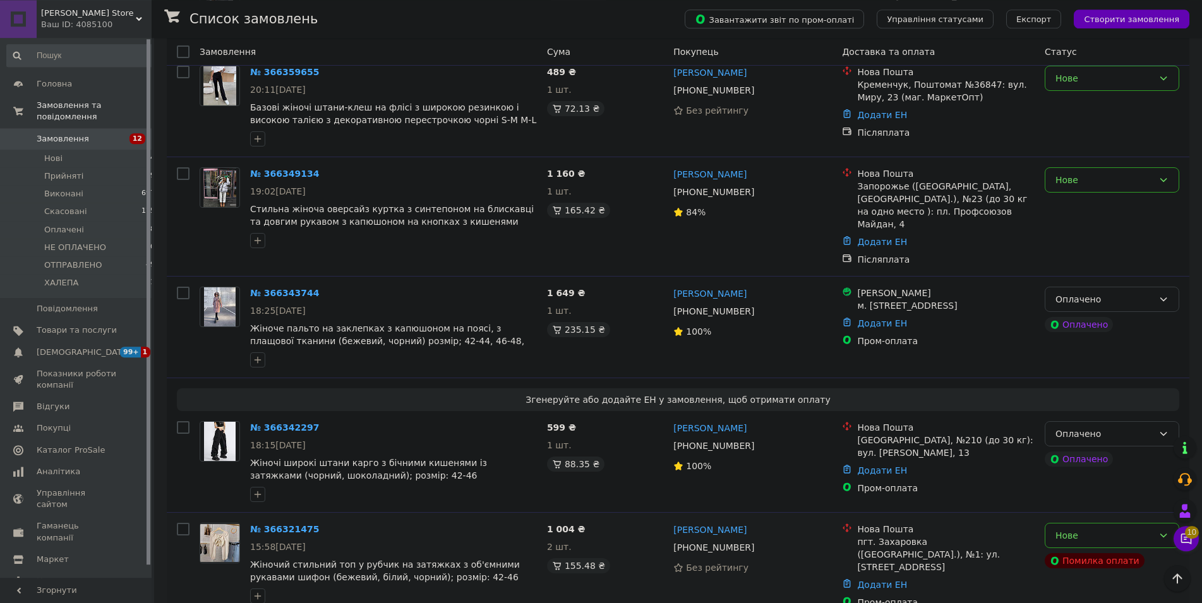
scroll to position [387, 0]
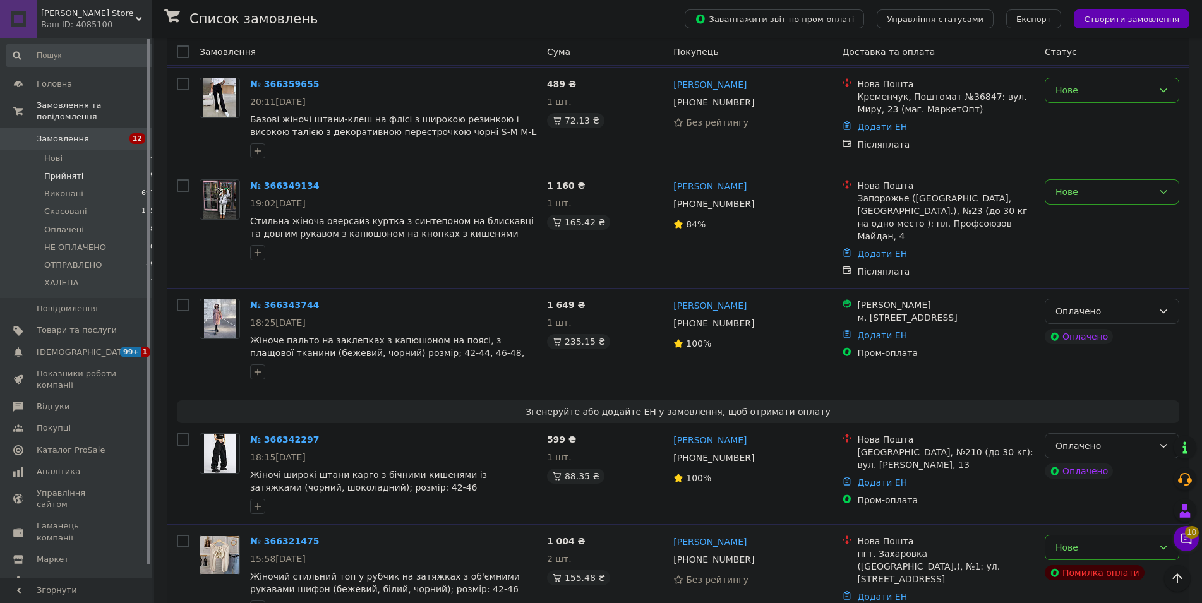
click at [68, 171] on span "Прийняті" at bounding box center [63, 176] width 39 height 11
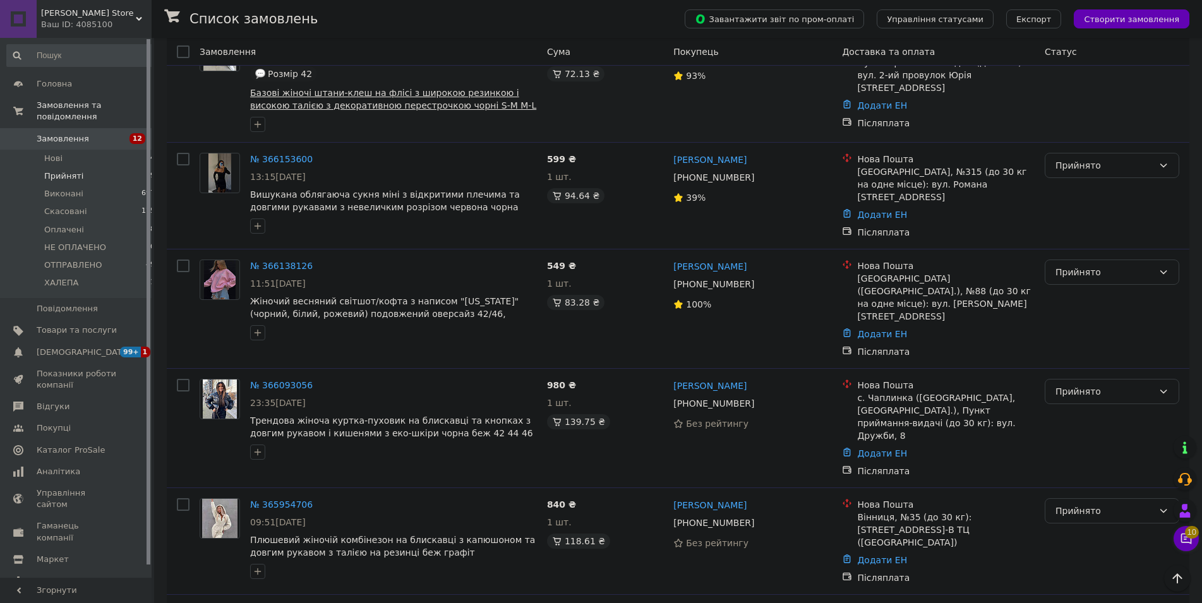
scroll to position [584, 0]
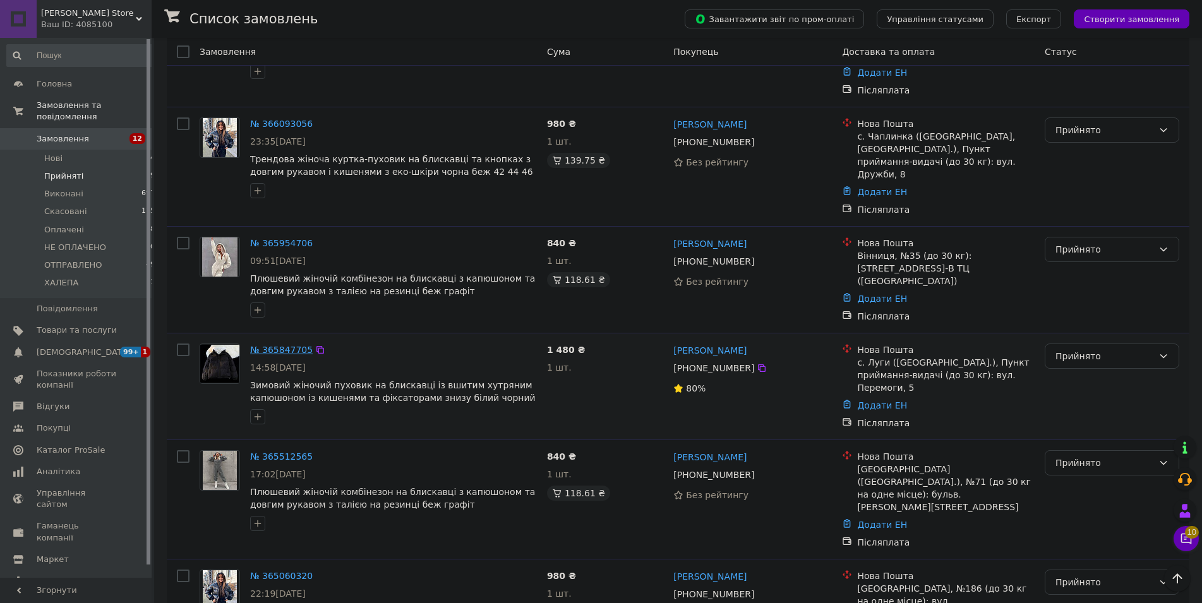
click at [289, 345] on link "№ 365847705" at bounding box center [281, 350] width 63 height 10
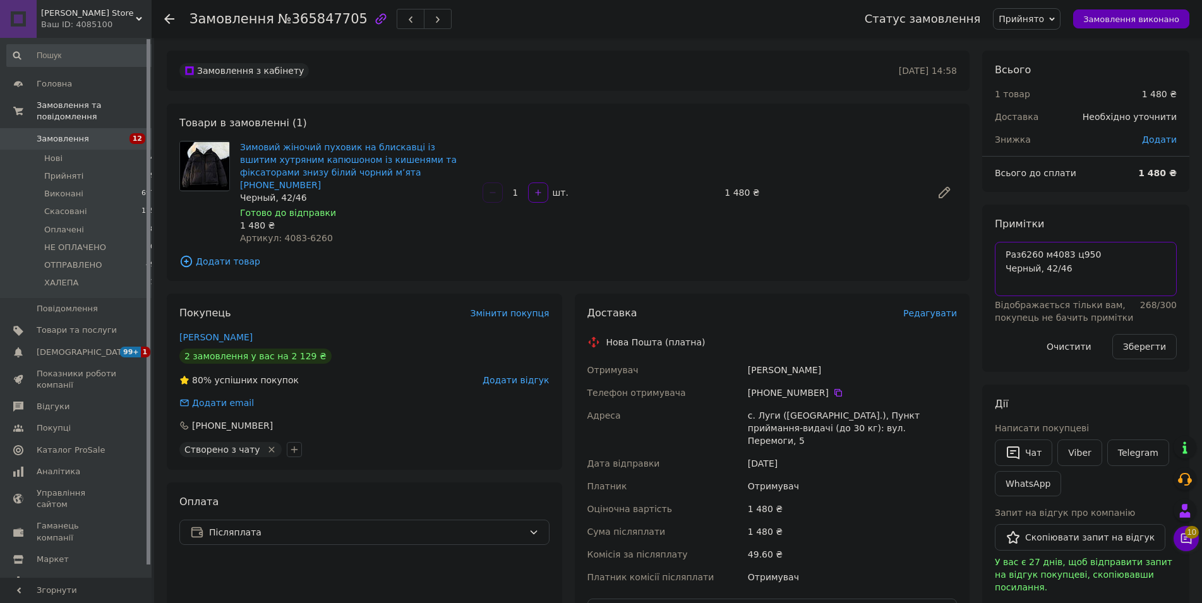
drag, startPoint x: 1071, startPoint y: 274, endPoint x: 968, endPoint y: 253, distance: 105.1
click at [995, 253] on textarea "Раз6260 м4083 ц950 Черный, 42/46" at bounding box center [1086, 269] width 182 height 54
click at [92, 21] on div "Ваш ID: 4085100" at bounding box center [96, 24] width 111 height 11
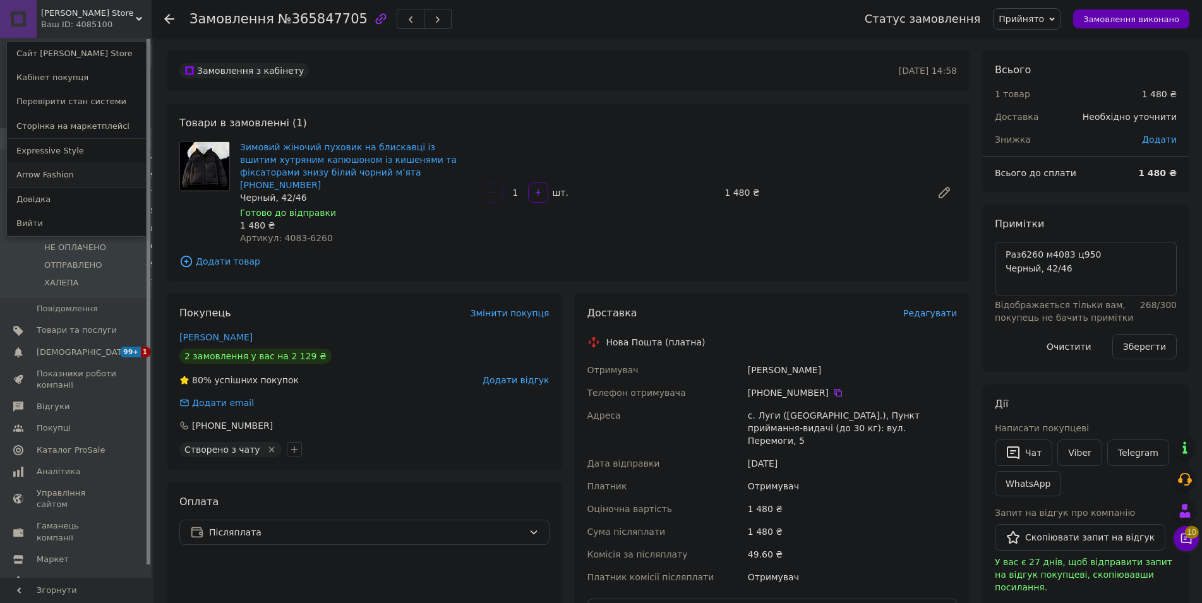
click at [61, 171] on link "Arrow Fashion" at bounding box center [76, 175] width 139 height 24
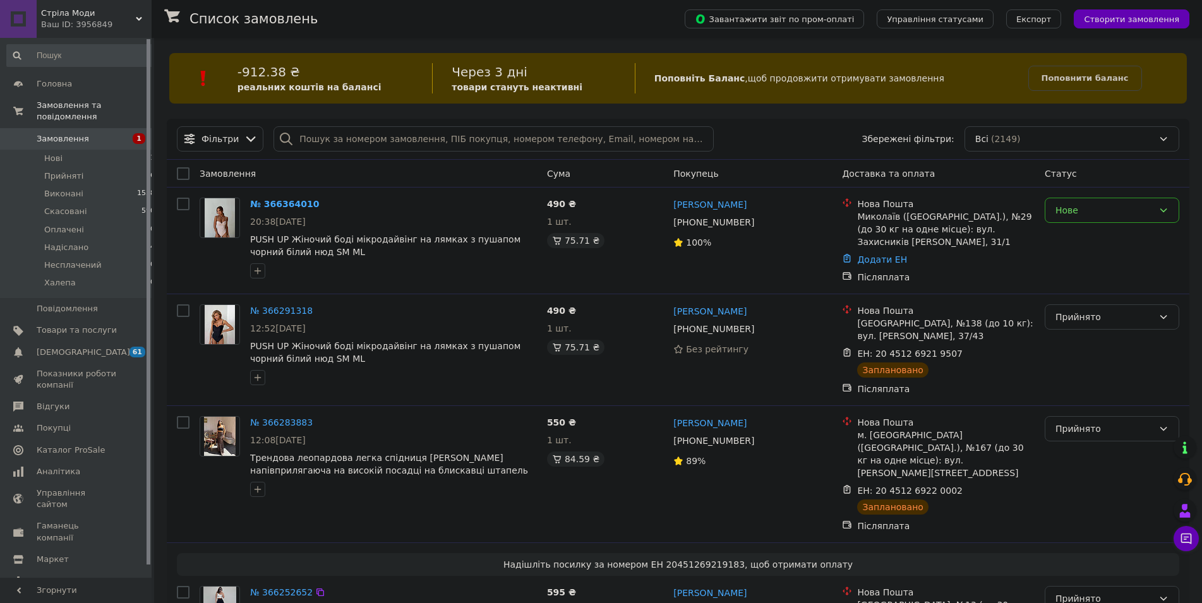
click at [77, 34] on div "Стріла Моди Ваш ID: 3956849" at bounding box center [94, 19] width 115 height 38
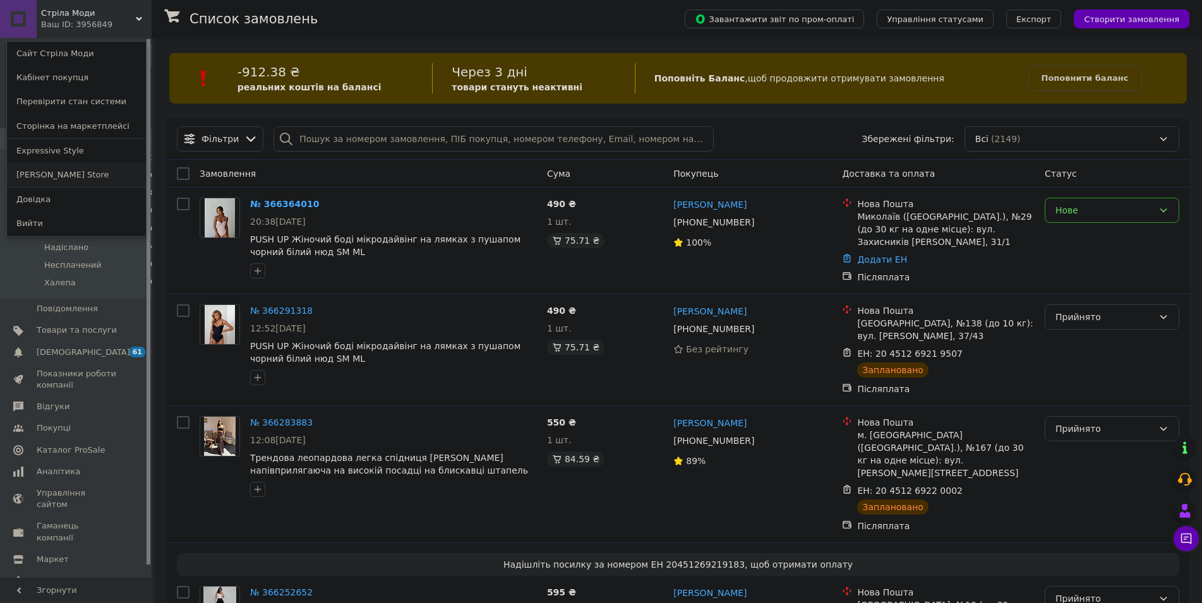
click at [52, 171] on link "[PERSON_NAME] Store" at bounding box center [76, 175] width 139 height 24
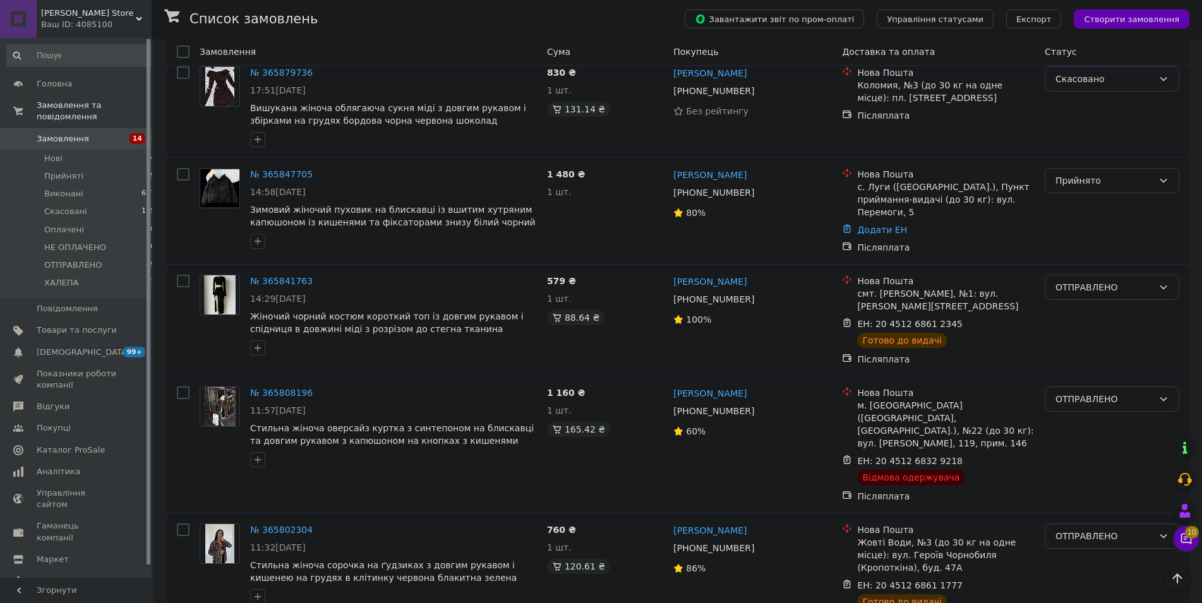
scroll to position [5865, 0]
